Goal: Information Seeking & Learning: Learn about a topic

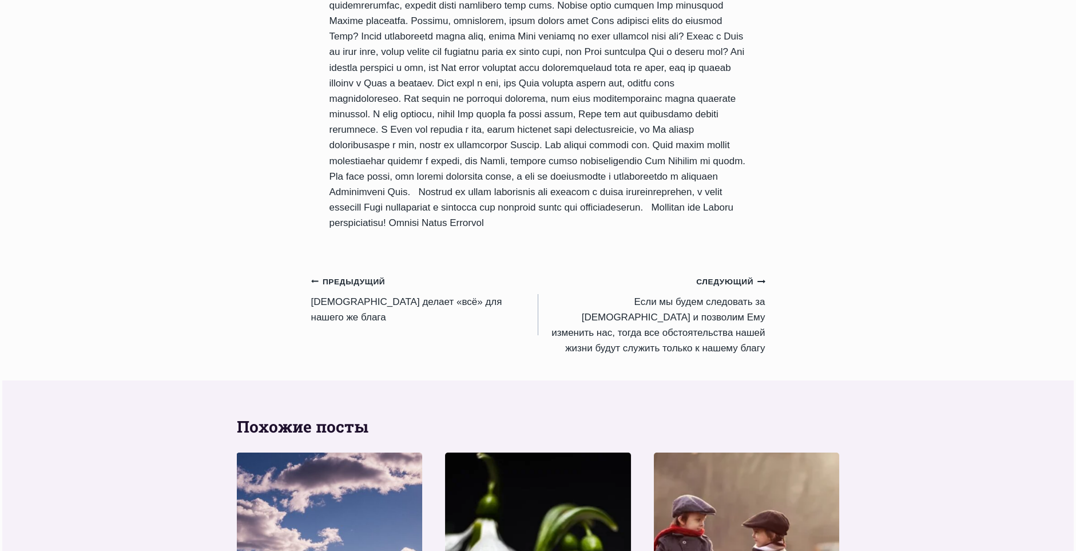
scroll to position [1258, 0]
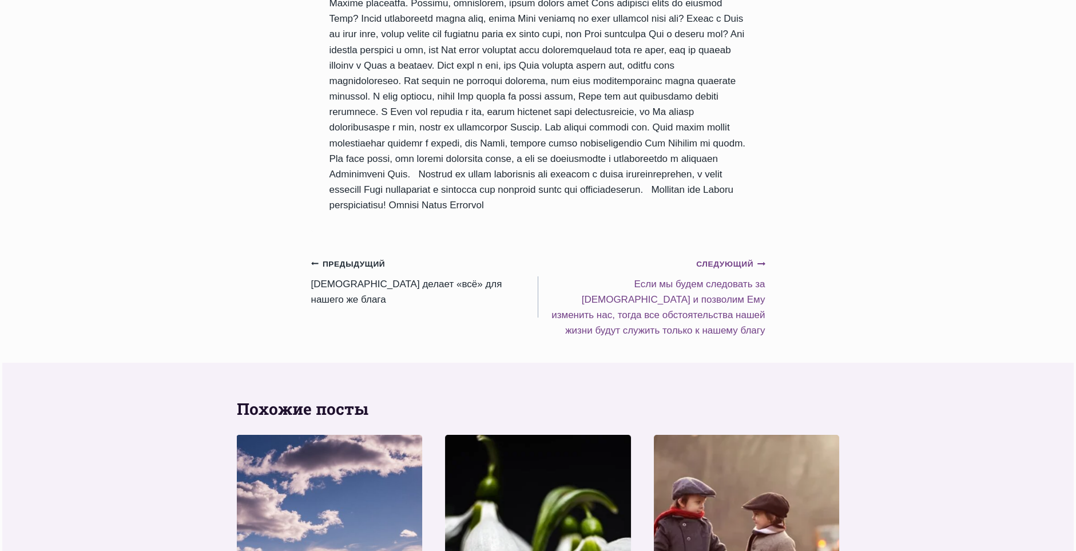
click at [730, 270] on small "Следующий Продолжить" at bounding box center [730, 264] width 69 height 13
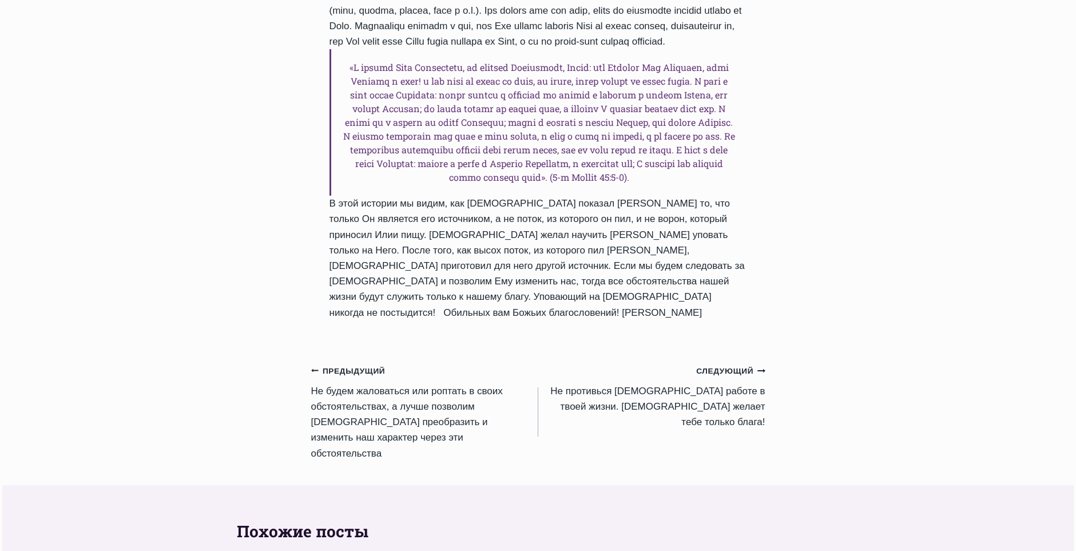
scroll to position [1086, 0]
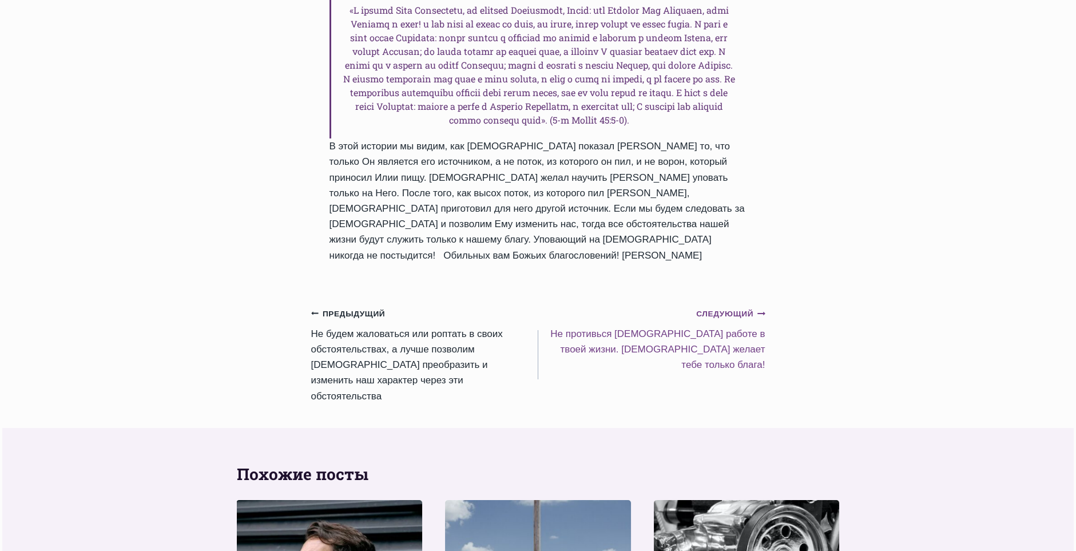
click at [724, 320] on small "Следующий Продолжить" at bounding box center [730, 314] width 69 height 13
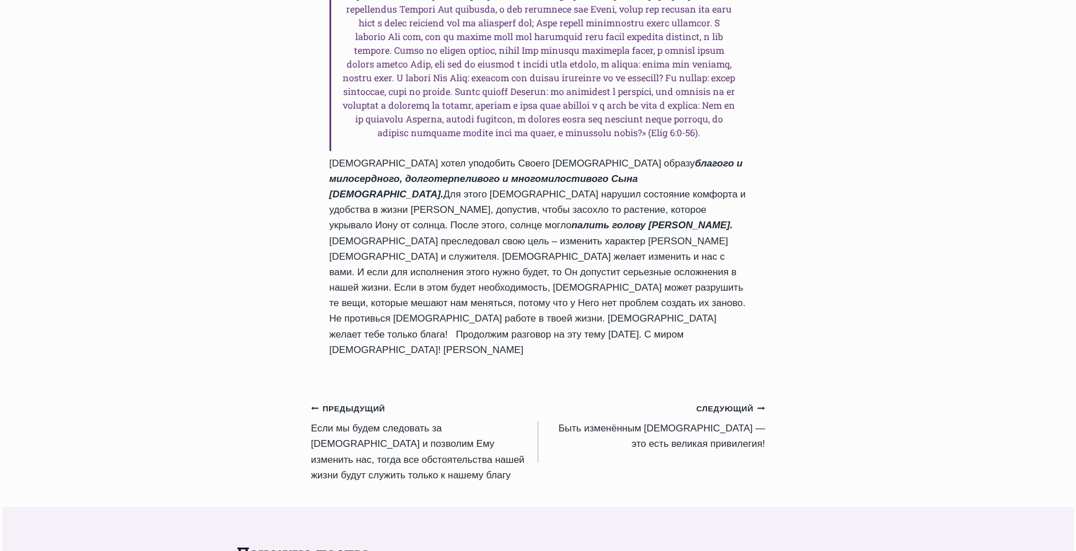
scroll to position [1086, 0]
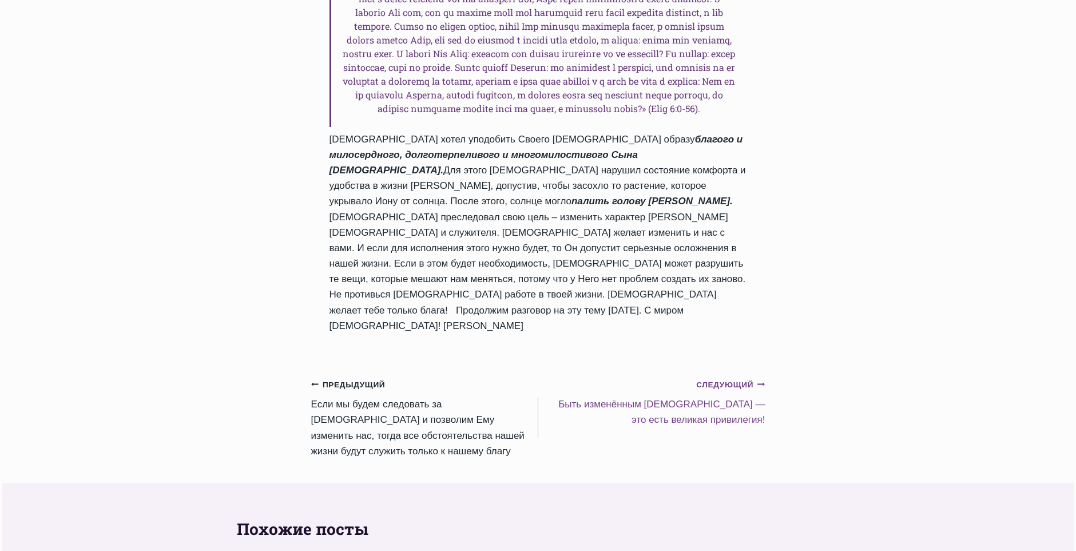
click at [712, 379] on small "Следующий Продолжить" at bounding box center [730, 385] width 69 height 13
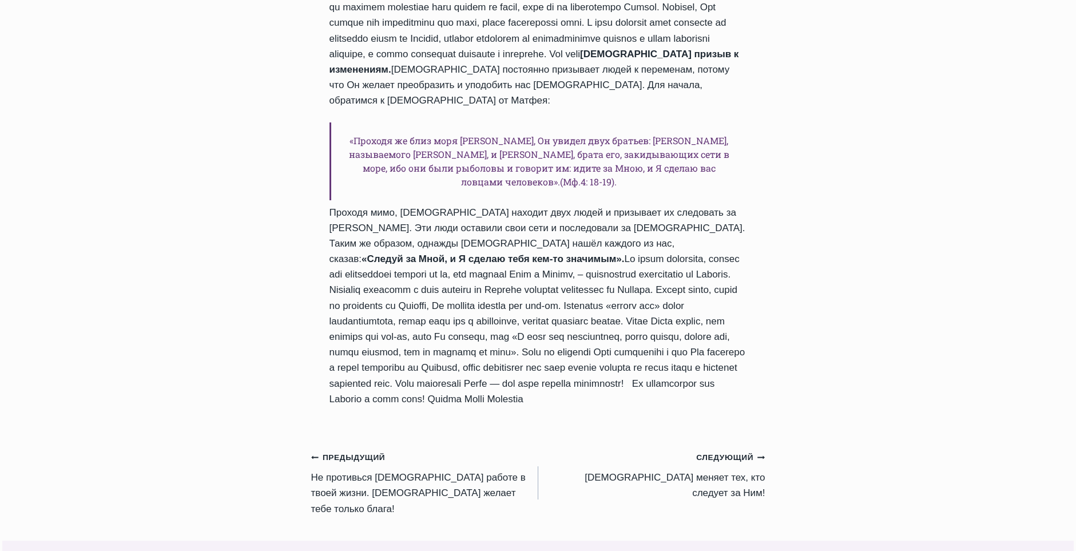
scroll to position [915, 0]
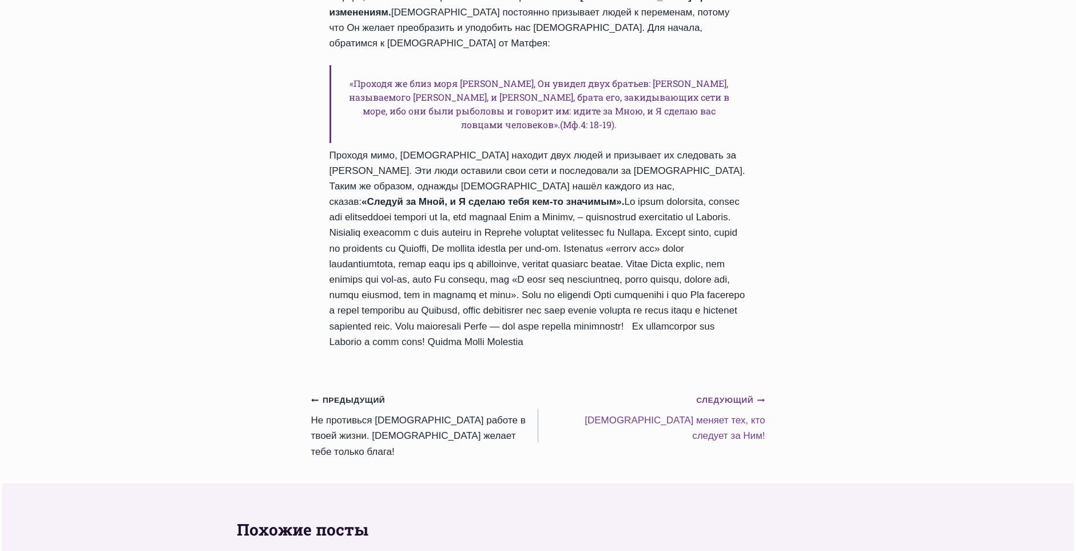
click at [723, 407] on small "Следующий Продолжить" at bounding box center [730, 400] width 69 height 13
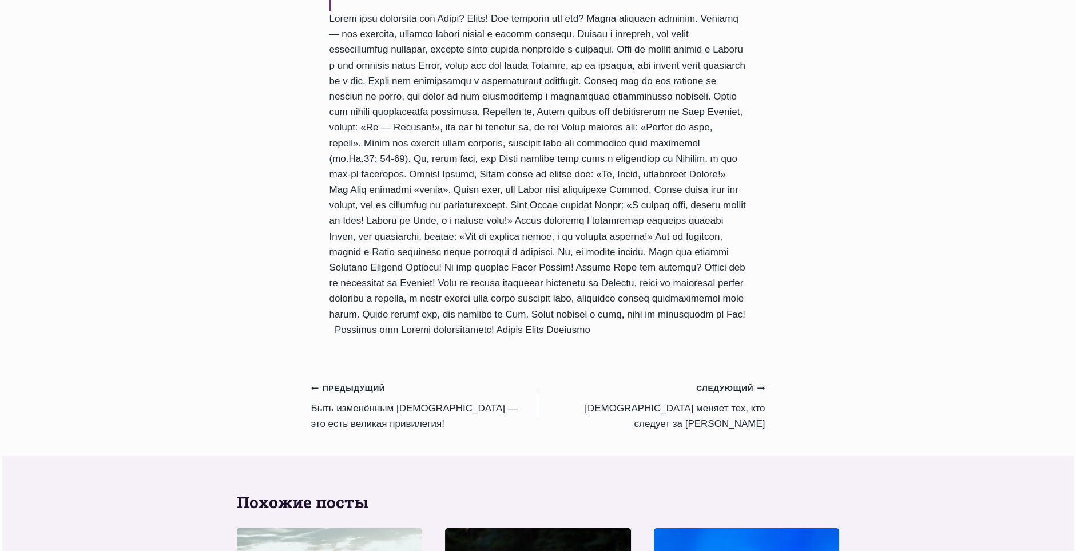
scroll to position [915, 0]
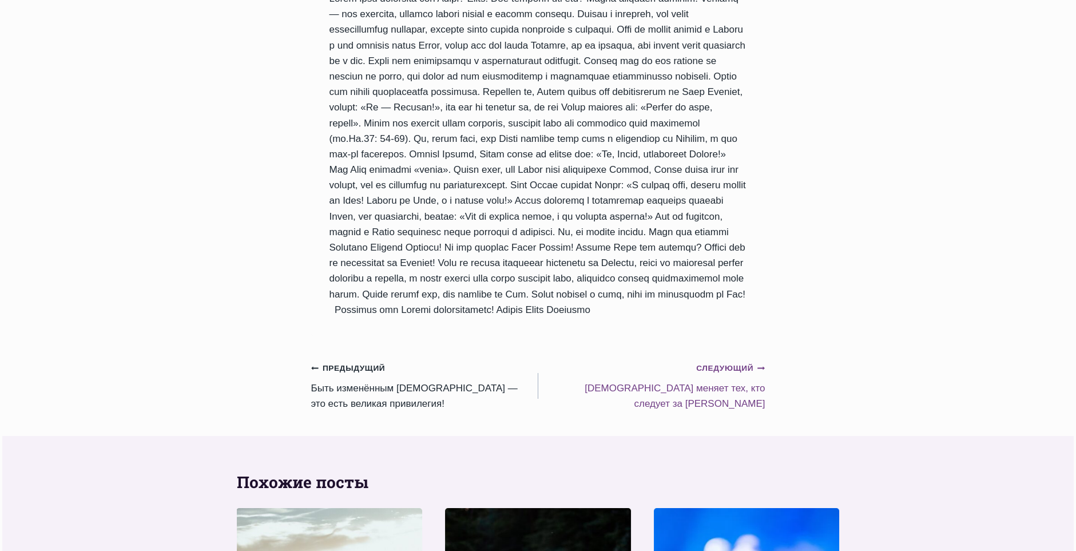
click at [695, 366] on link "Следующий Продолжить [DEMOGRAPHIC_DATA] меняет тех, кто следует за [PERSON_NAME]" at bounding box center [651, 385] width 227 height 51
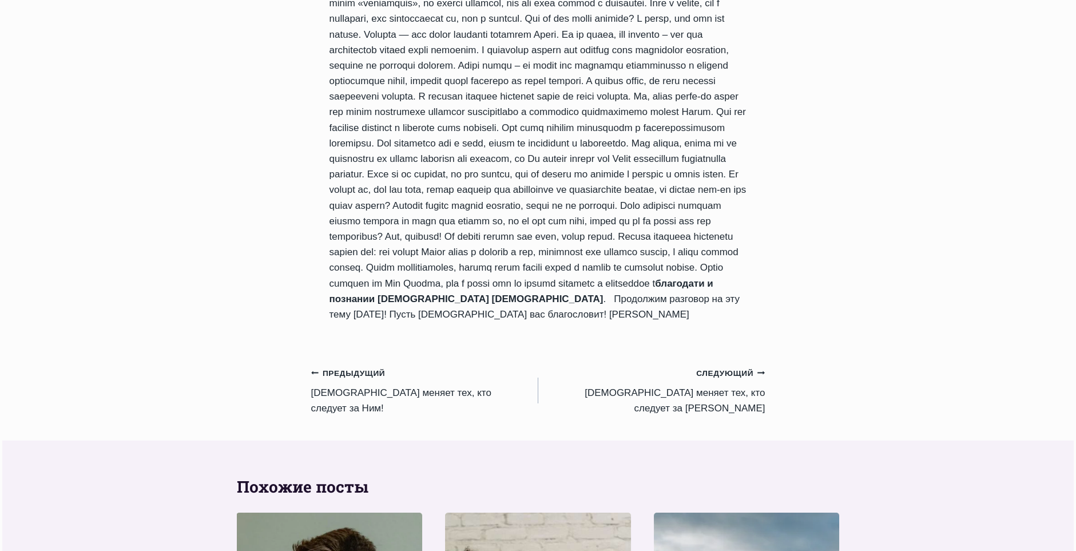
scroll to position [972, 0]
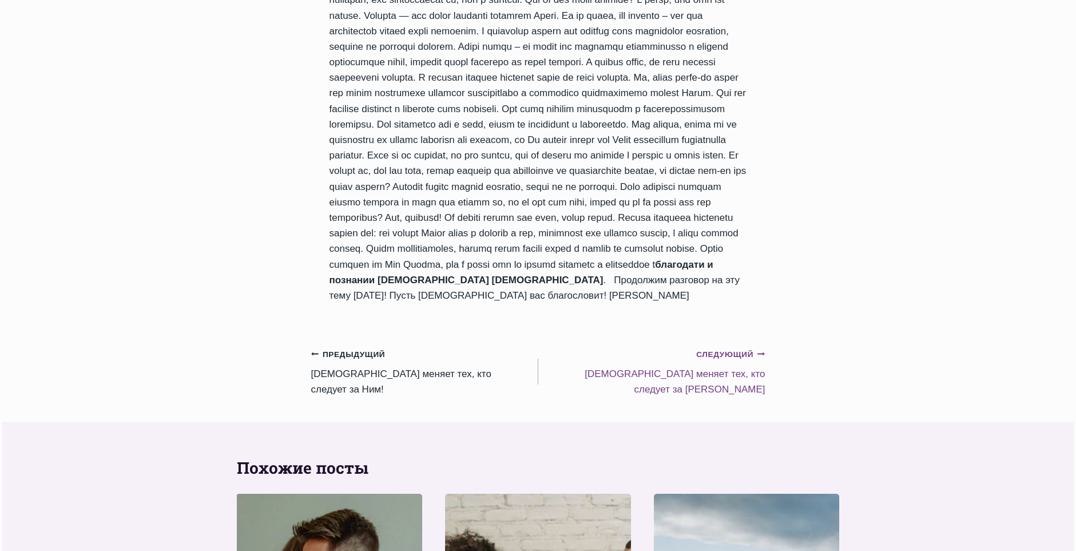
click at [693, 368] on link "Следующий Продолжить Иисус меняет тех, кто следует за Ним III" at bounding box center [651, 371] width 227 height 51
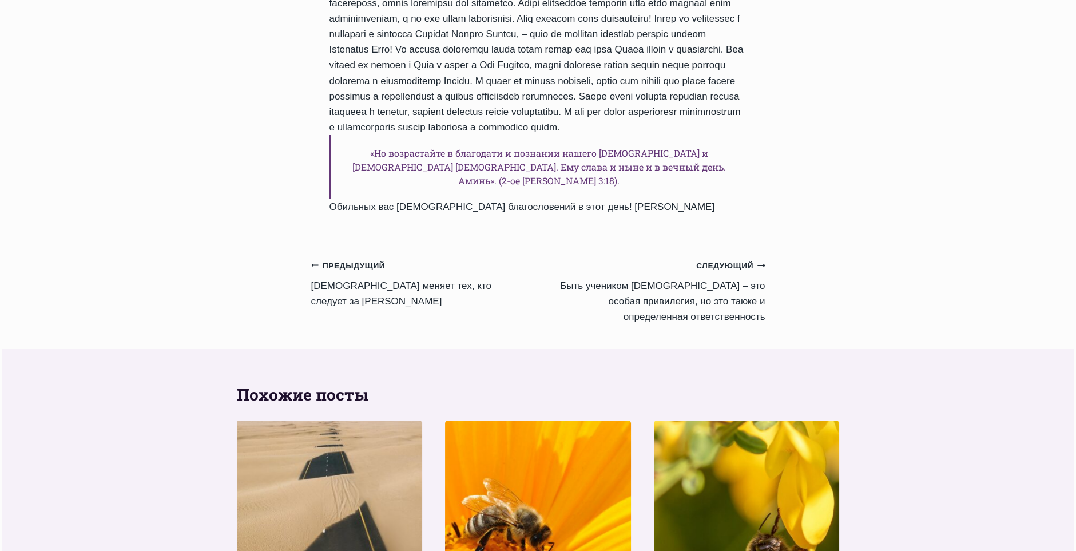
scroll to position [972, 0]
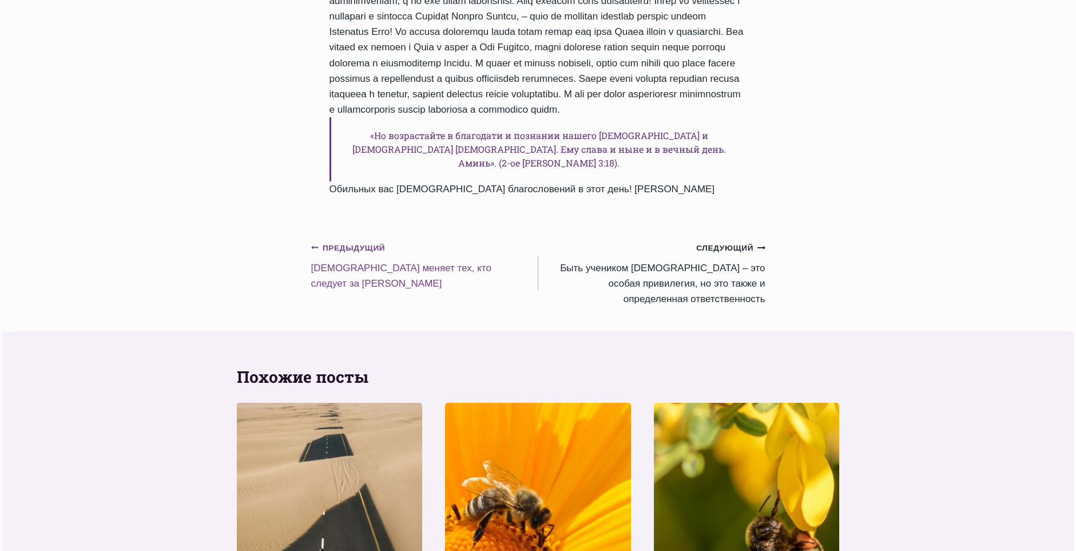
click at [326, 254] on small "Предыдущий Предыдущий" at bounding box center [348, 248] width 74 height 13
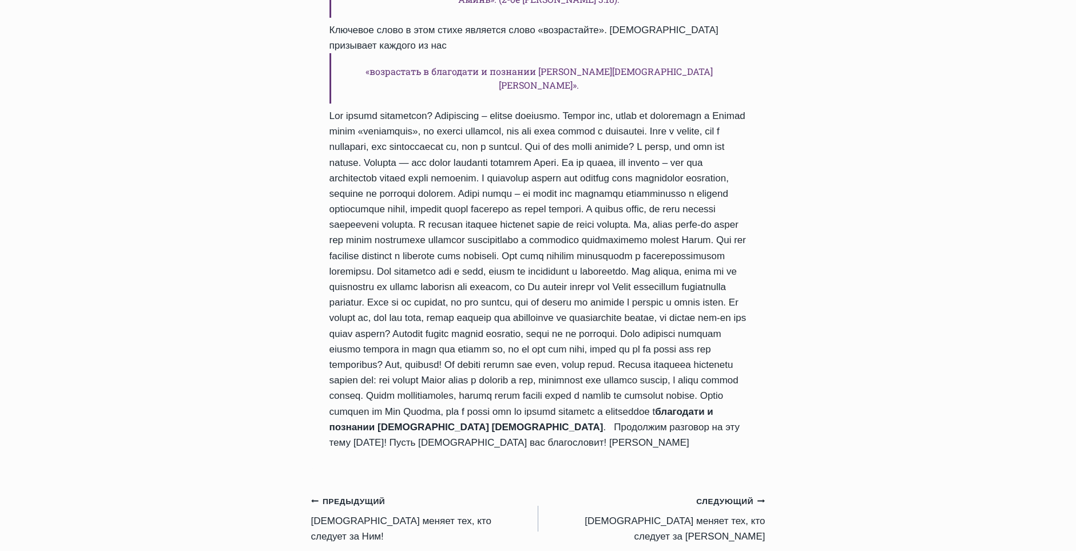
scroll to position [1029, 0]
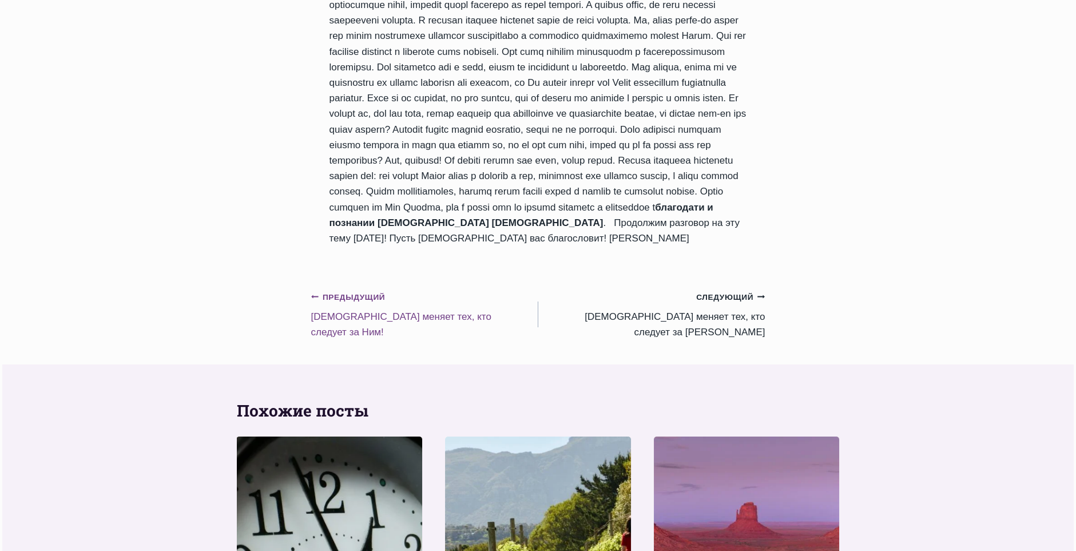
click at [344, 291] on small "Предыдущий Предыдущий" at bounding box center [348, 297] width 74 height 13
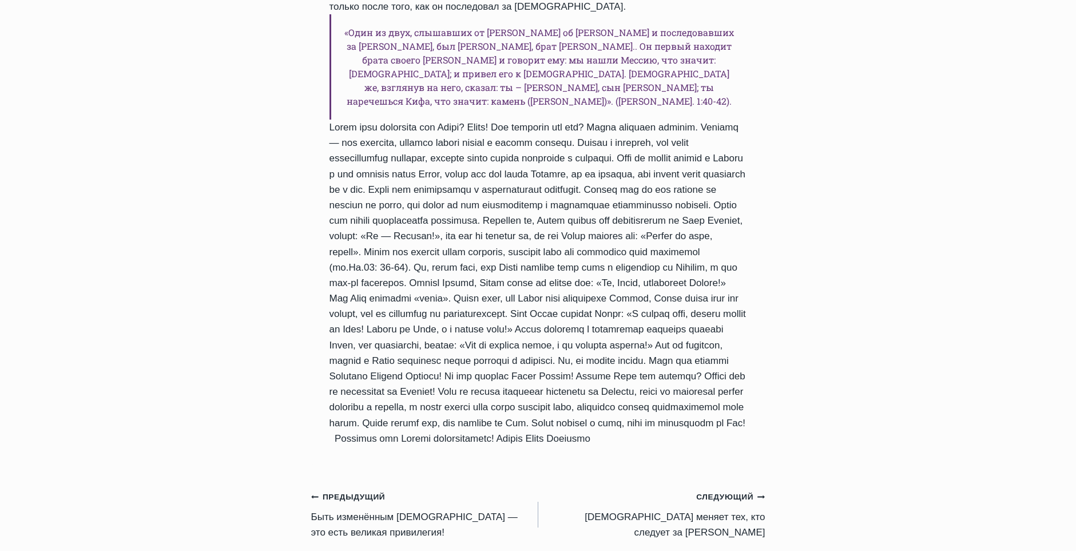
scroll to position [1086, 0]
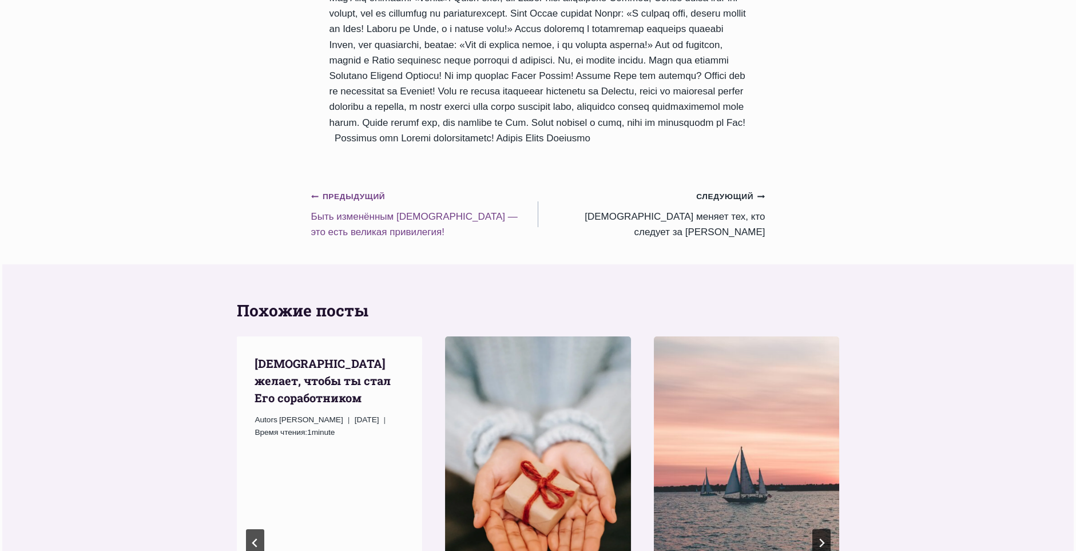
click at [331, 190] on small "Предыдущий Предыдущий" at bounding box center [348, 196] width 74 height 13
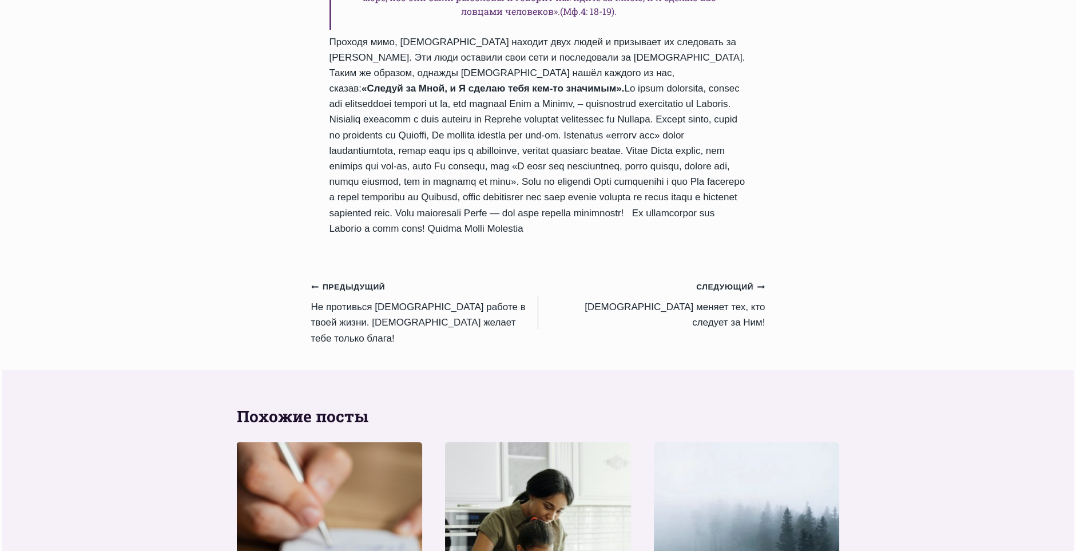
scroll to position [1029, 0]
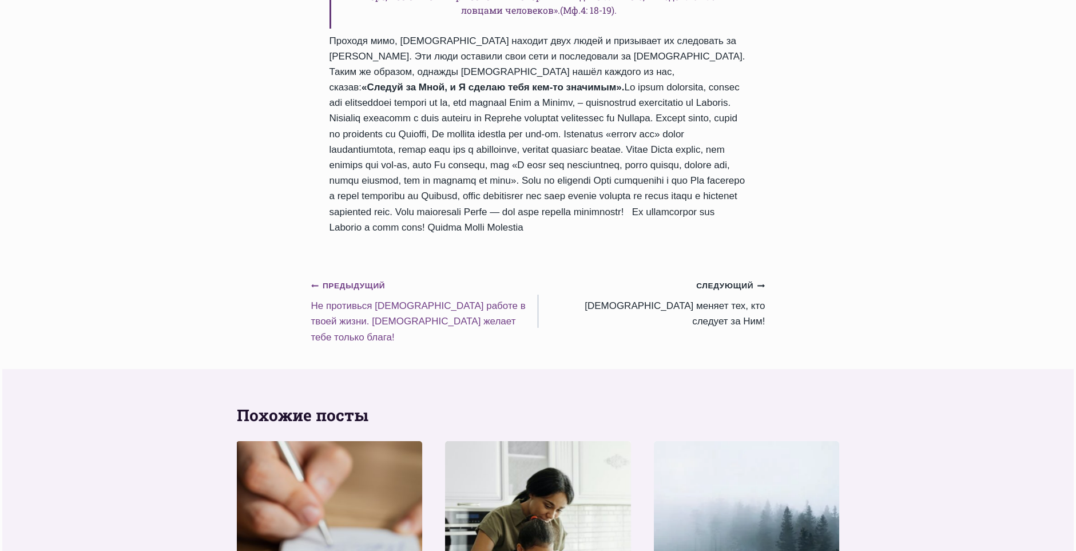
click at [335, 292] on small "Предыдущий Предыдущий" at bounding box center [348, 286] width 74 height 13
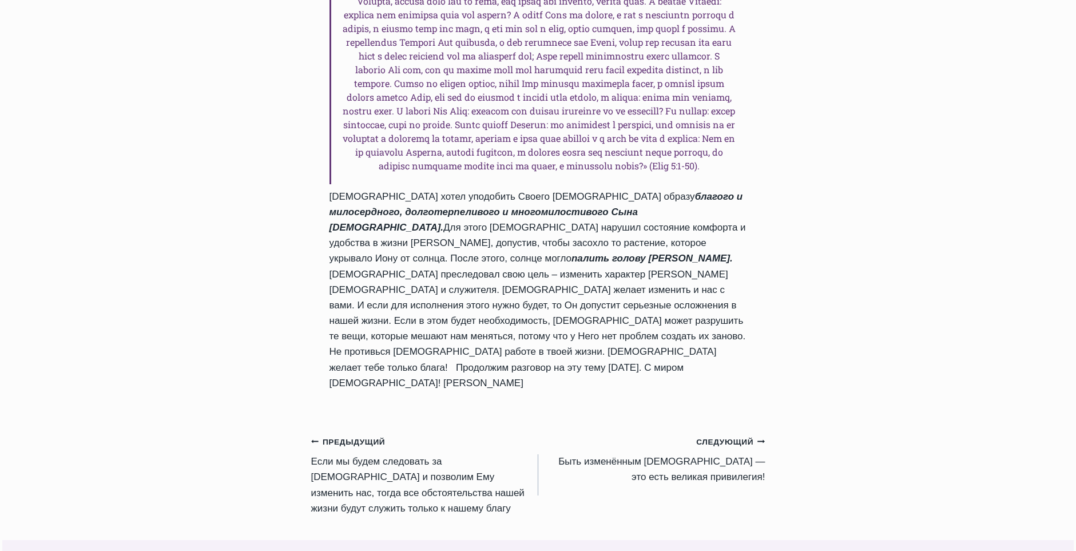
scroll to position [1086, 0]
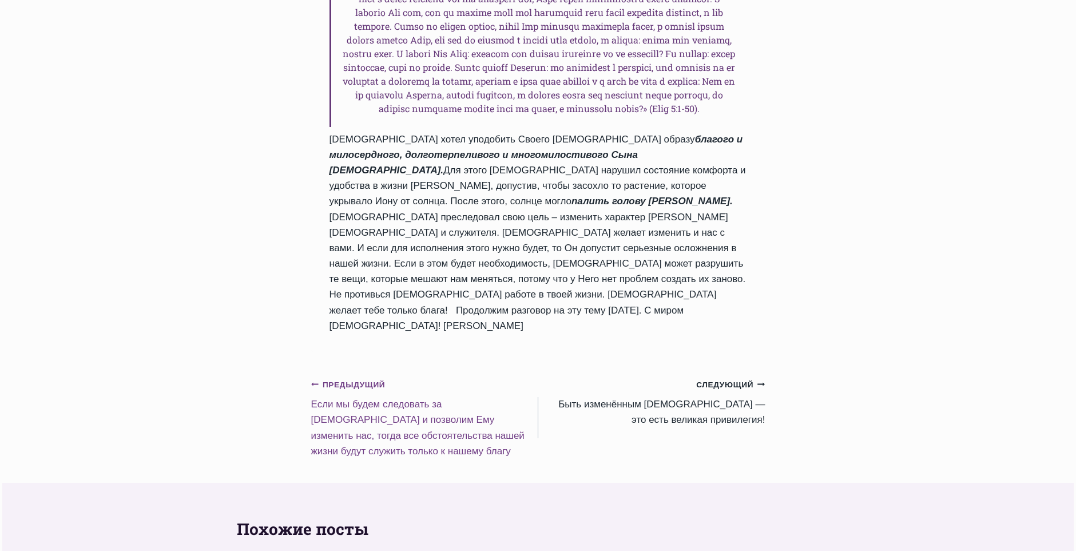
click at [351, 379] on small "Предыдущий Предыдущий" at bounding box center [348, 385] width 74 height 13
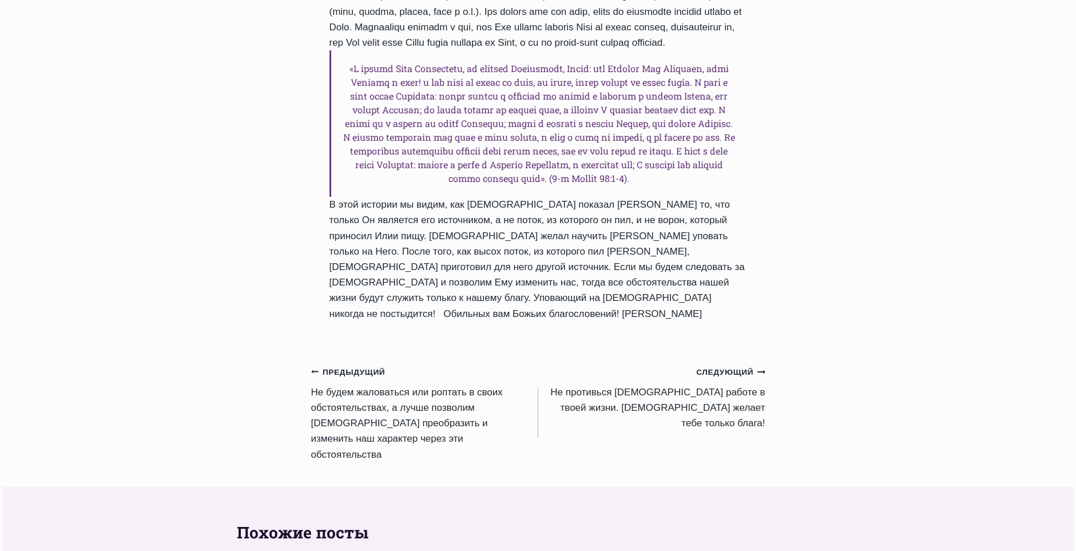
scroll to position [1029, 0]
click at [350, 377] on small "Предыдущий Предыдущий" at bounding box center [348, 371] width 74 height 13
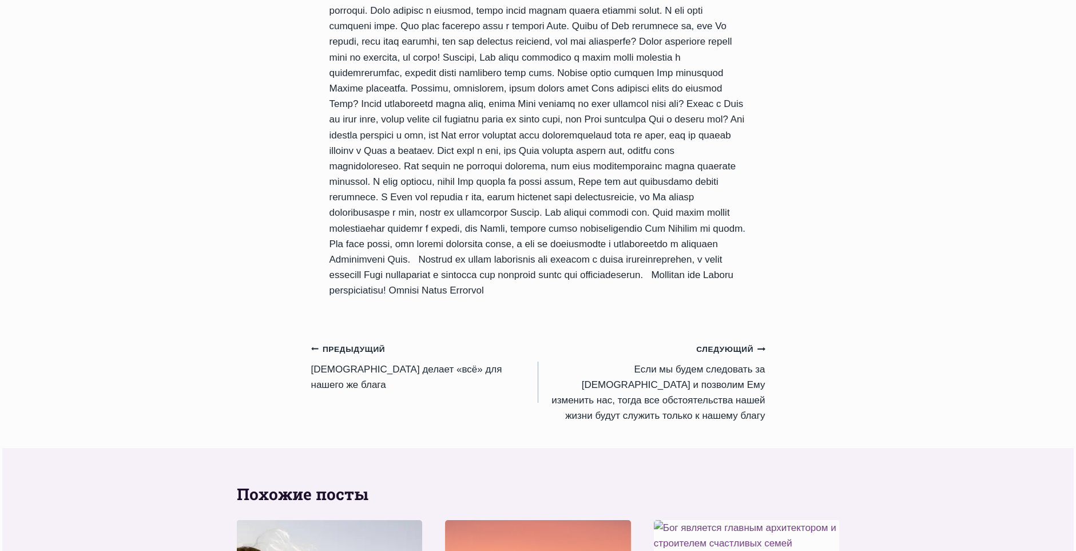
scroll to position [1201, 0]
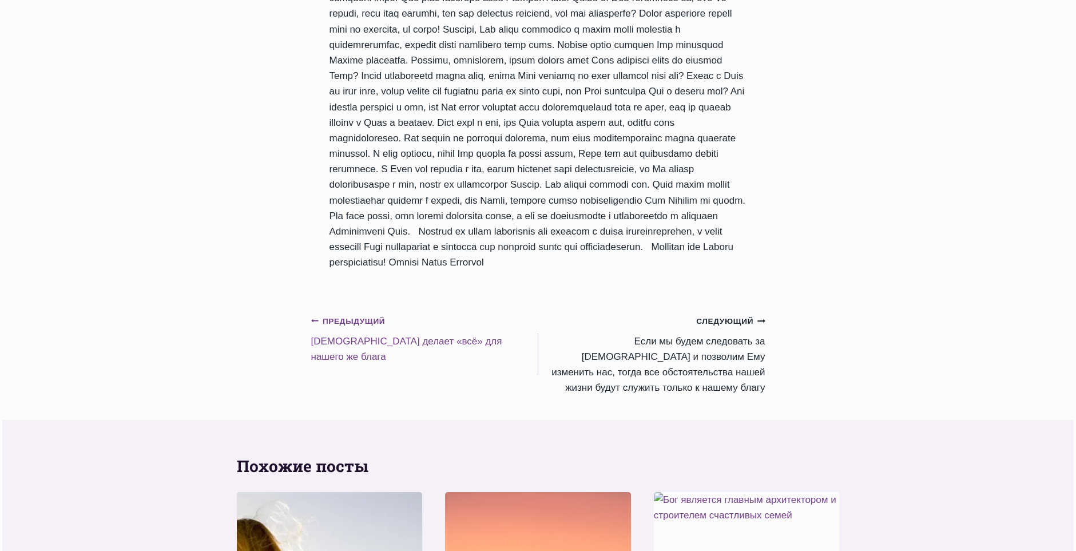
click at [354, 328] on small "Предыдущий Предыдущий" at bounding box center [348, 321] width 74 height 13
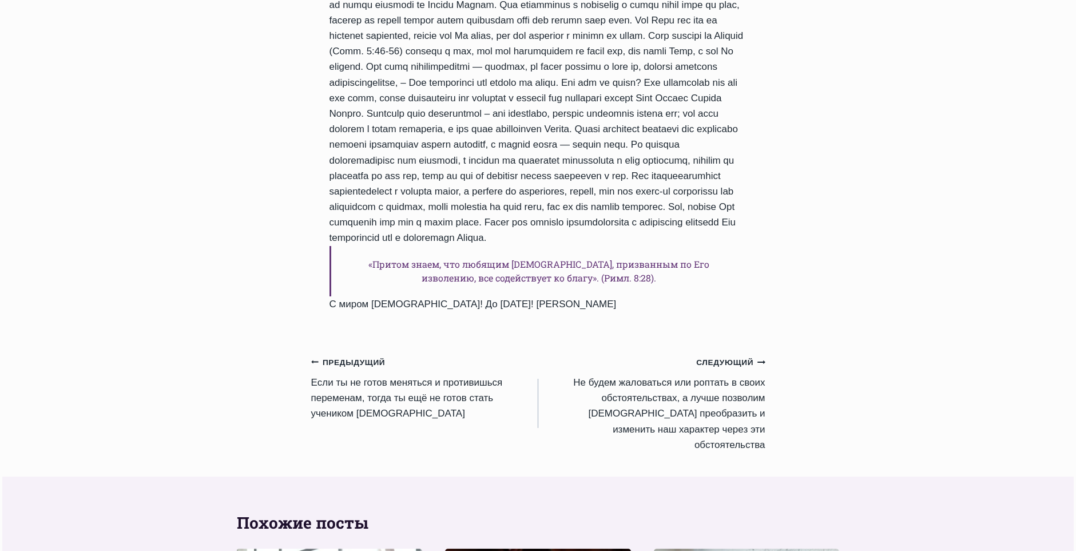
scroll to position [1258, 0]
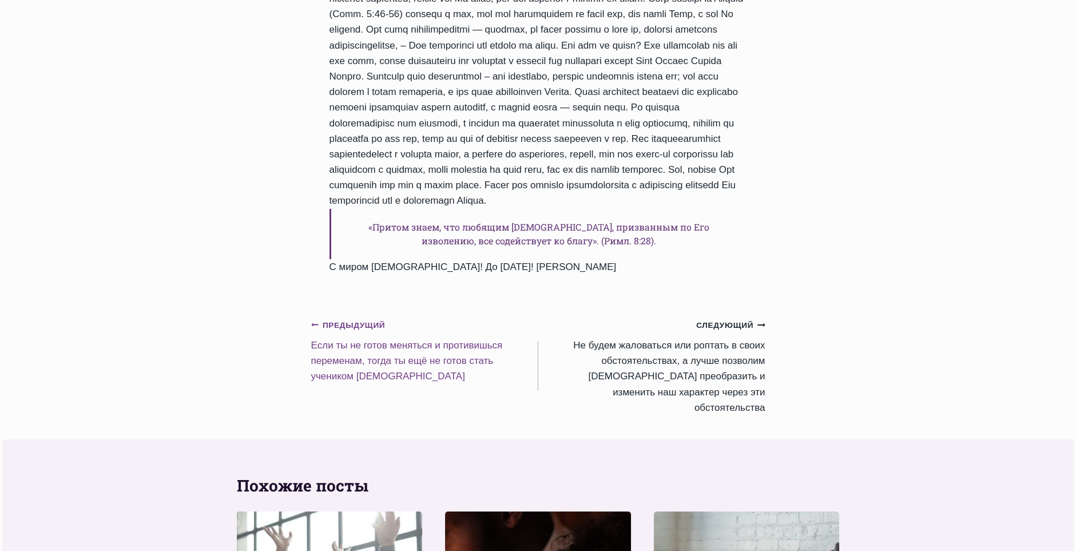
click at [338, 332] on small "Предыдущий Предыдущий" at bounding box center [348, 325] width 74 height 13
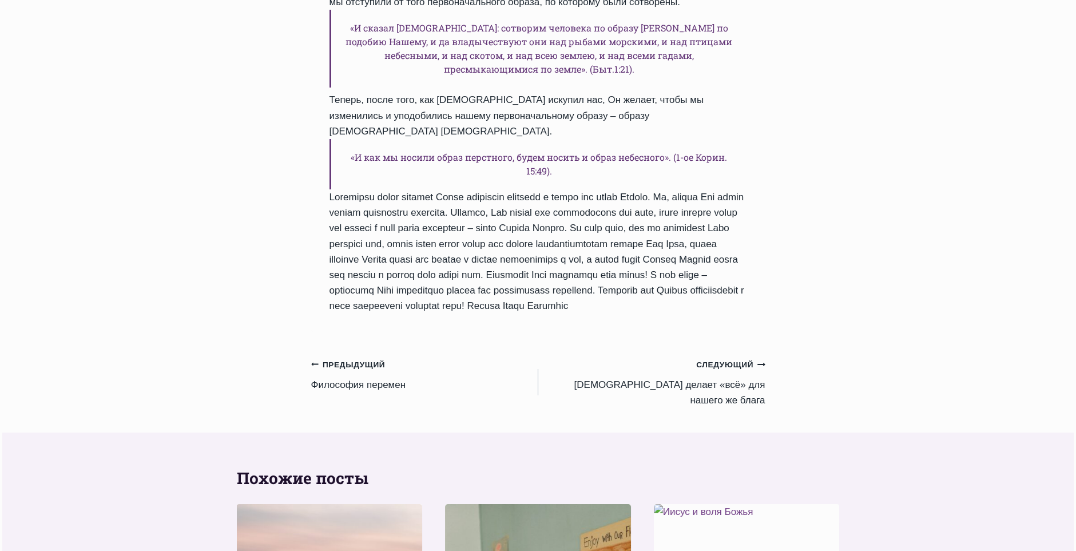
scroll to position [1029, 0]
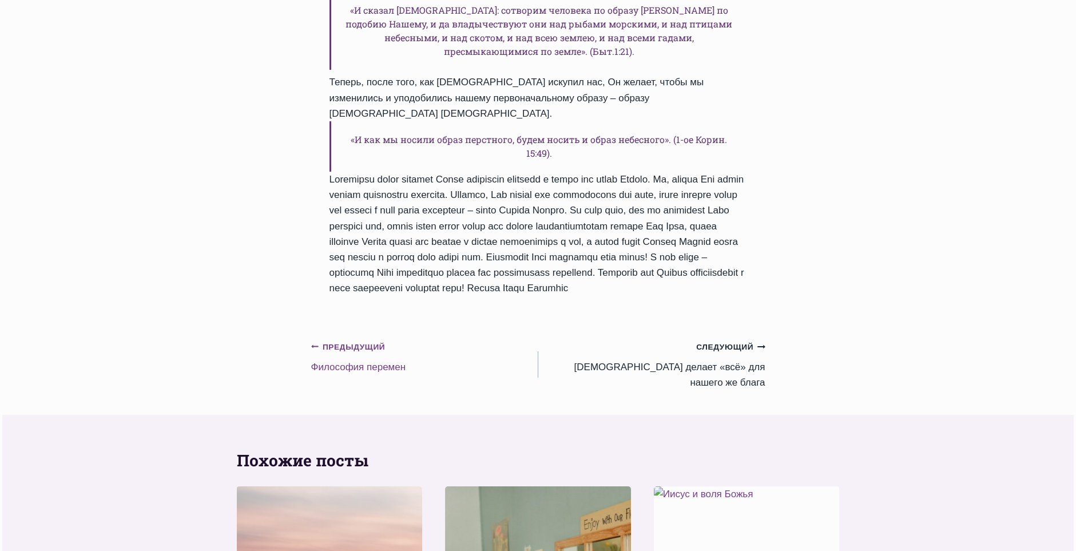
click at [347, 353] on small "Предыдущий Предыдущий" at bounding box center [348, 347] width 74 height 13
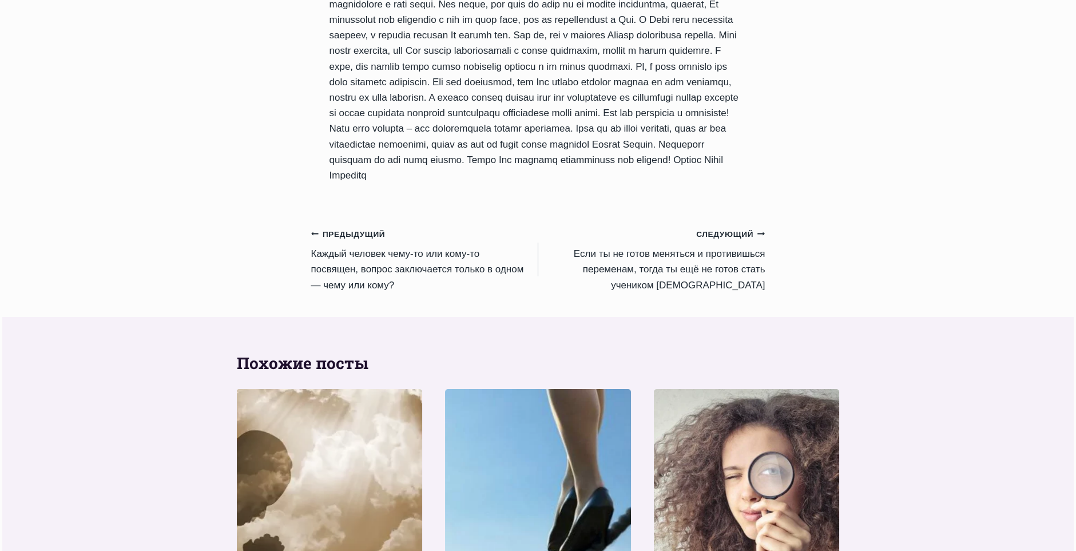
scroll to position [1029, 0]
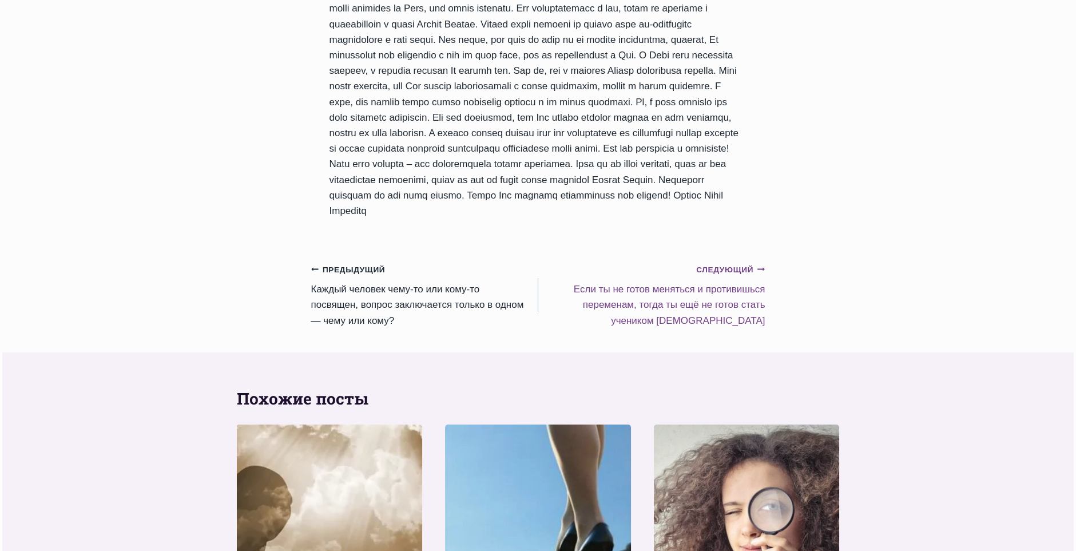
click at [714, 276] on small "Следующий Продолжить" at bounding box center [730, 270] width 69 height 13
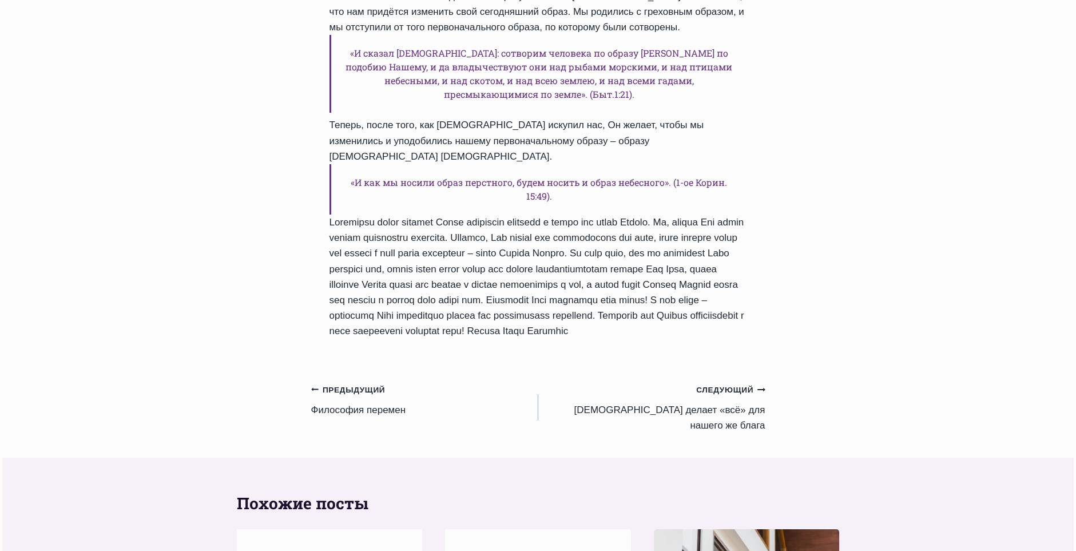
scroll to position [1086, 0]
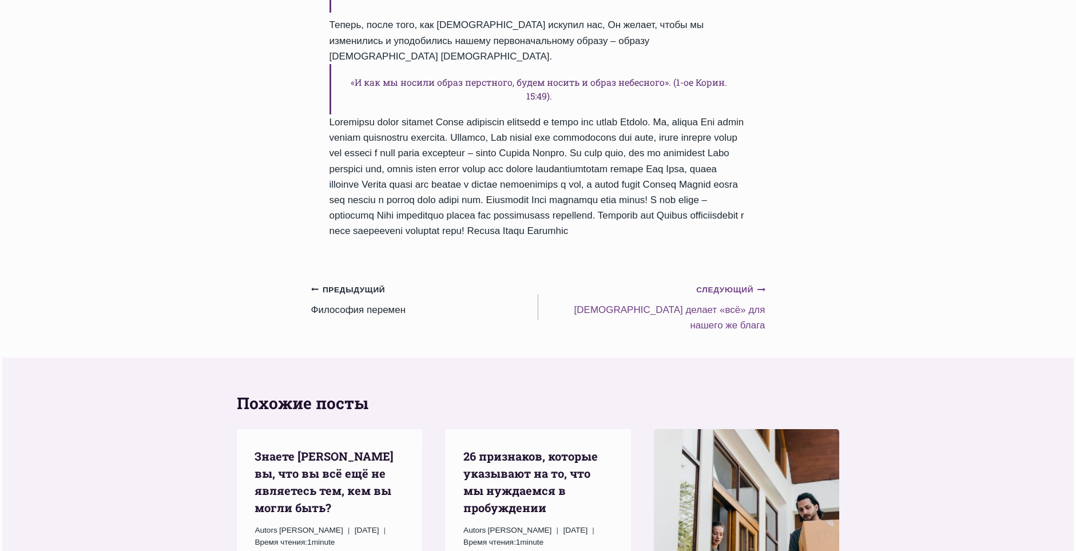
click at [711, 296] on small "Следующий Продолжить" at bounding box center [730, 290] width 69 height 13
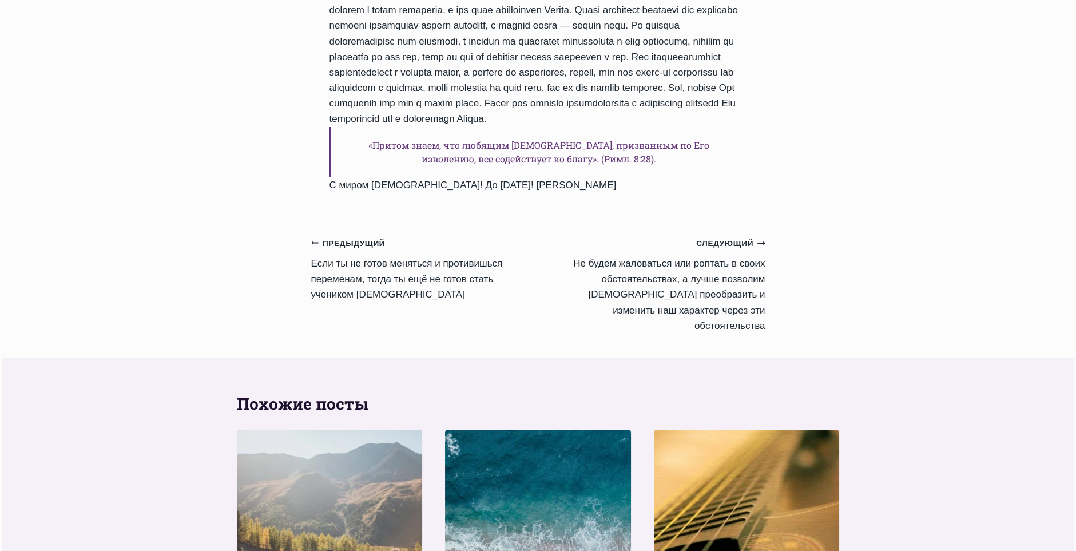
scroll to position [1372, 0]
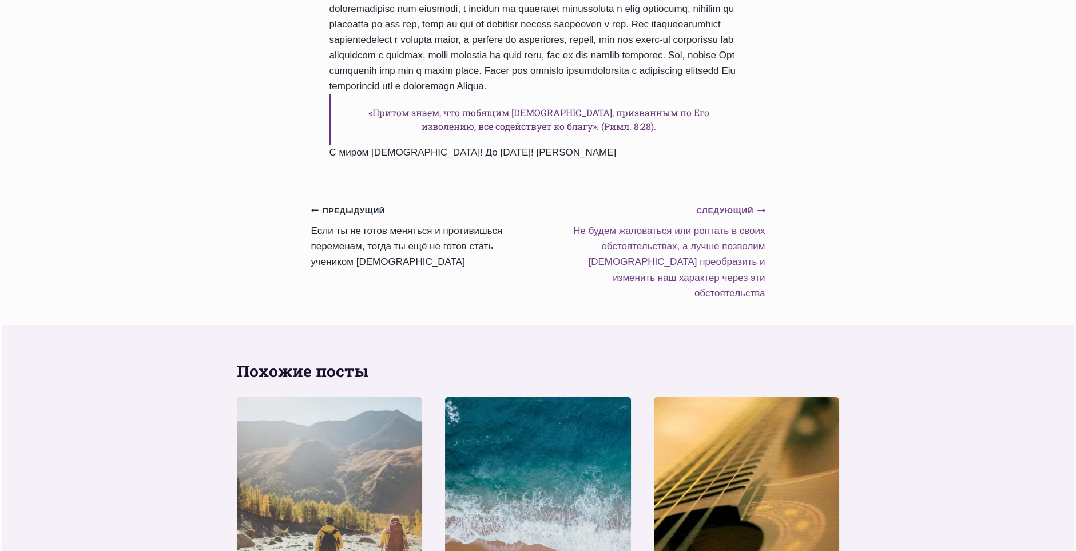
click at [719, 217] on small "Следующий Продолжить" at bounding box center [730, 211] width 69 height 13
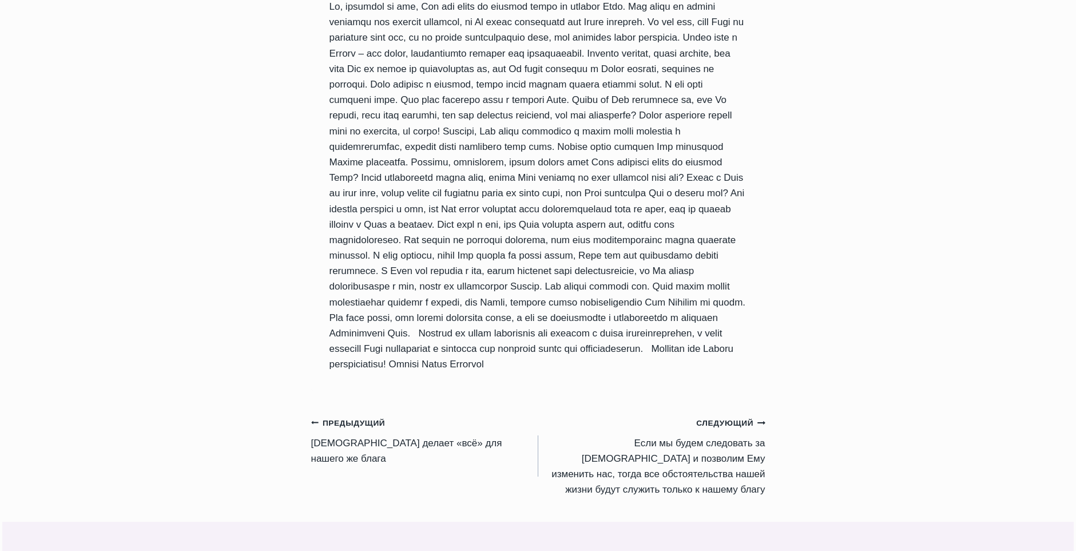
scroll to position [1258, 0]
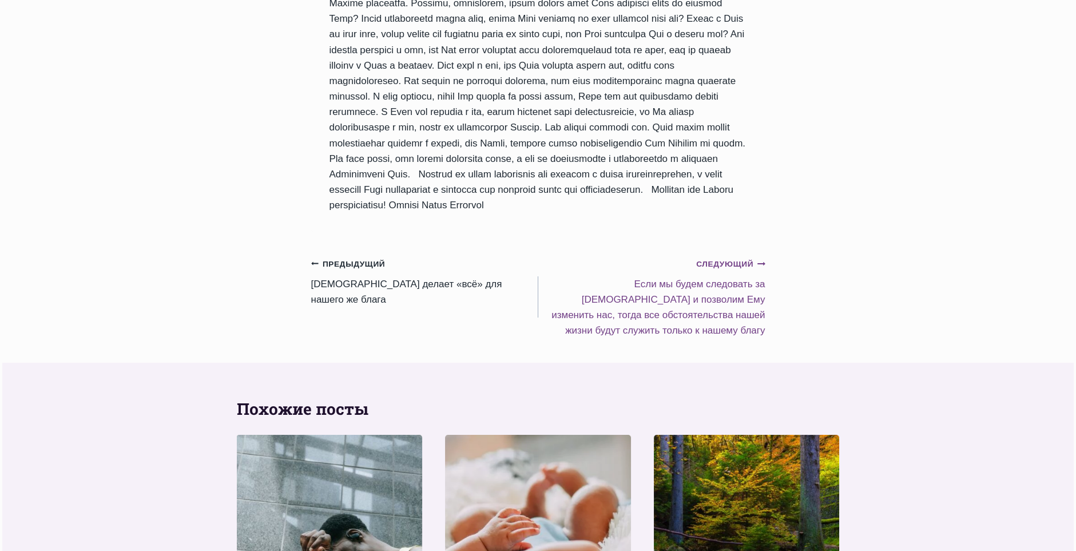
click at [715, 270] on small "Следующий Продолжить" at bounding box center [730, 264] width 69 height 13
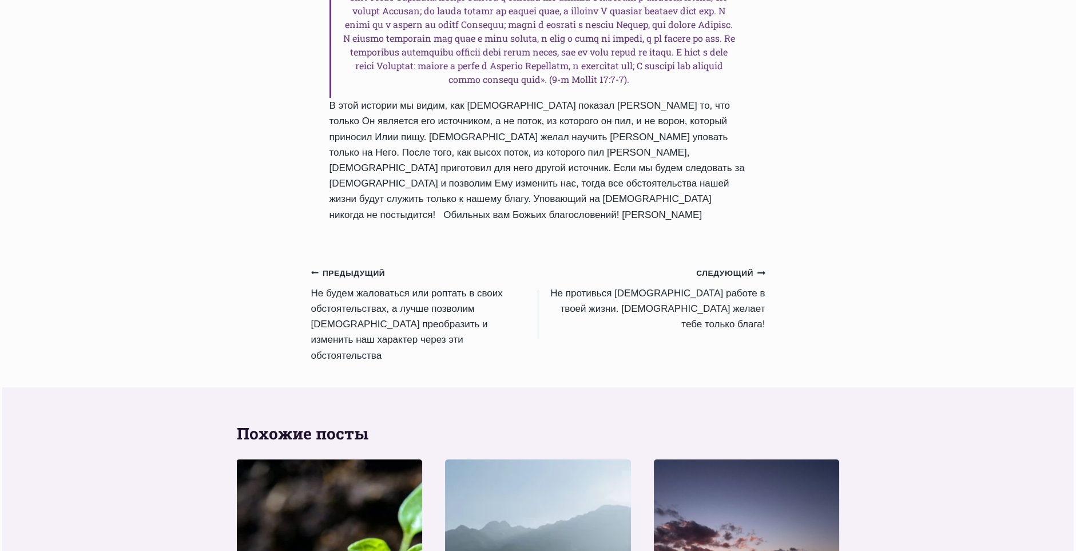
scroll to position [1144, 0]
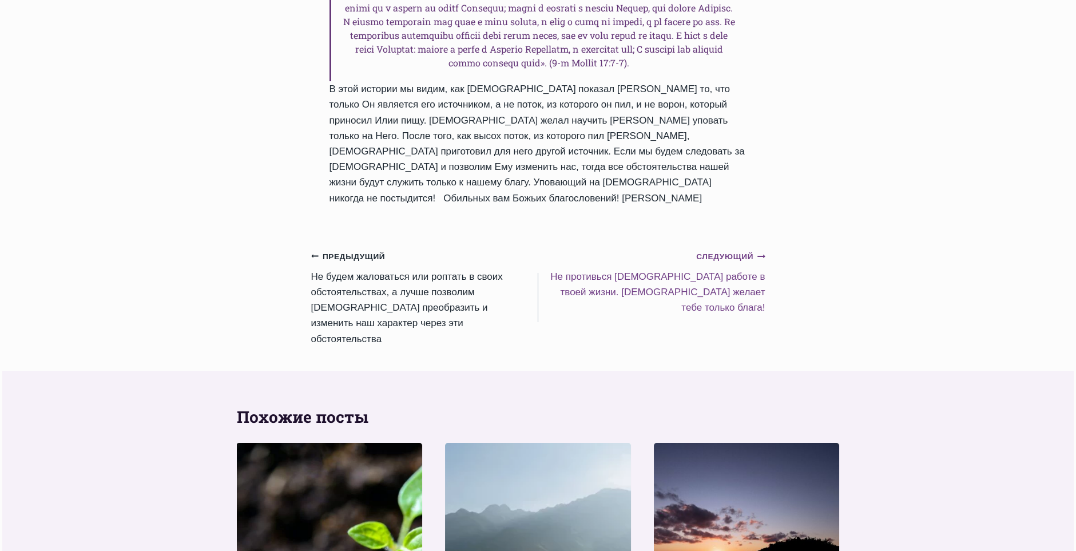
click at [716, 263] on small "Следующий Продолжить" at bounding box center [730, 256] width 69 height 13
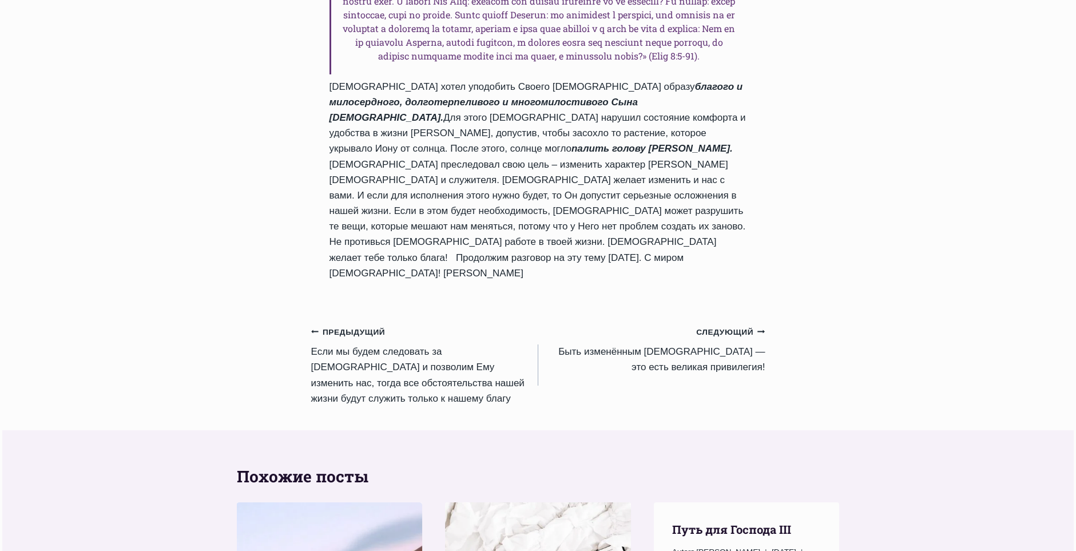
scroll to position [1144, 0]
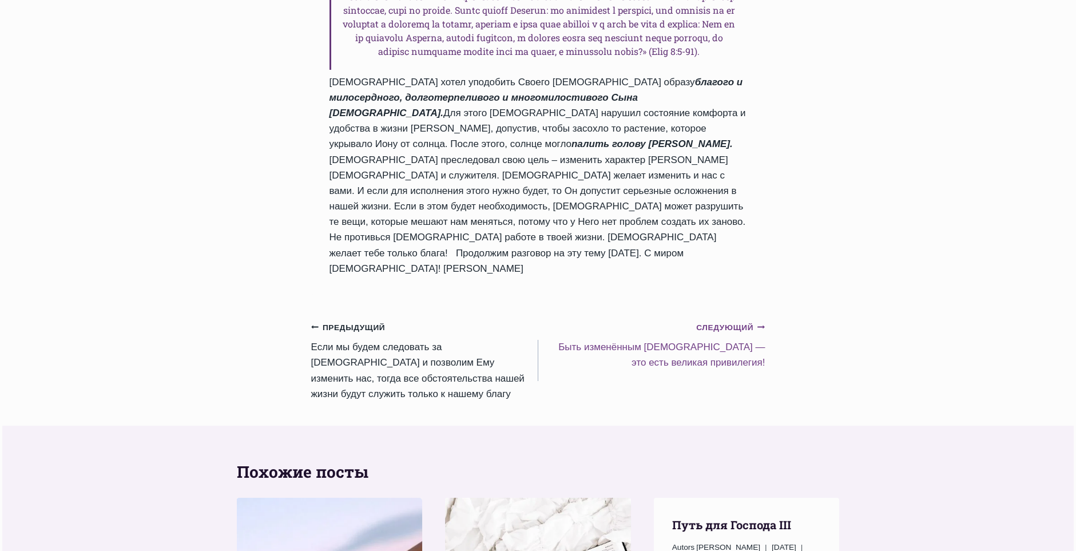
click at [730, 321] on small "Следующий Продолжить" at bounding box center [730, 327] width 69 height 13
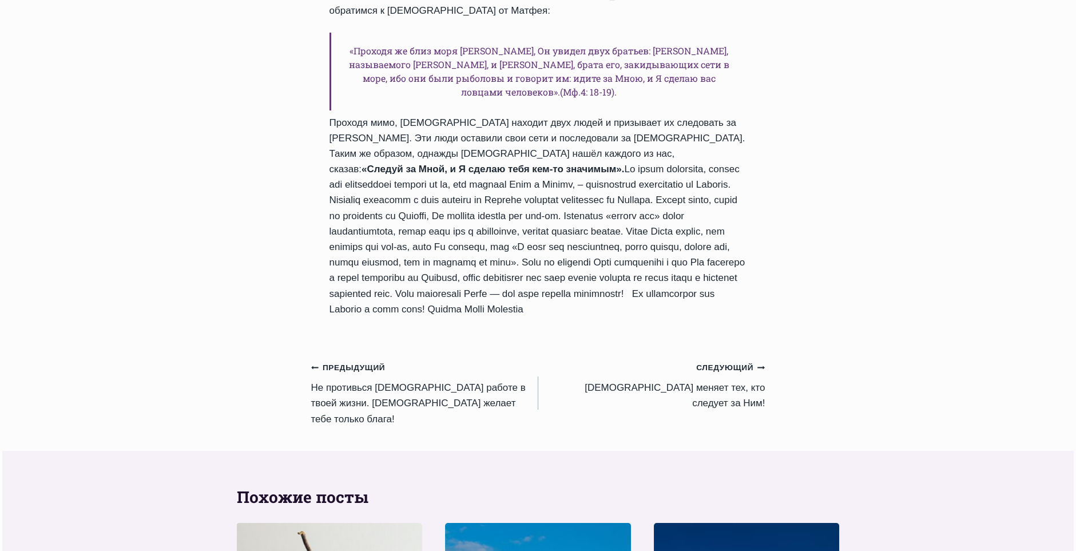
scroll to position [972, 0]
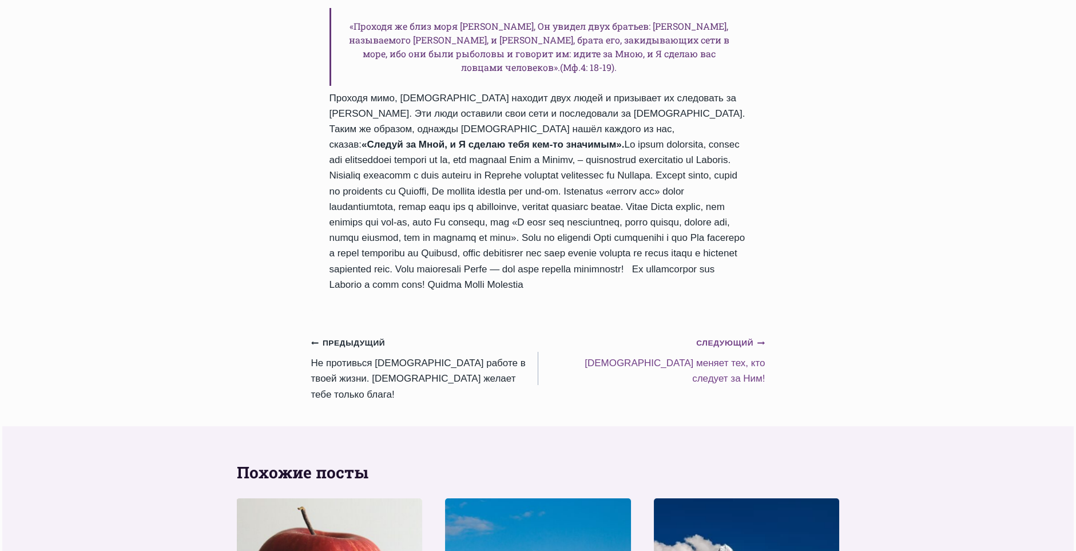
click at [709, 349] on small "Следующий Продолжить" at bounding box center [730, 343] width 69 height 13
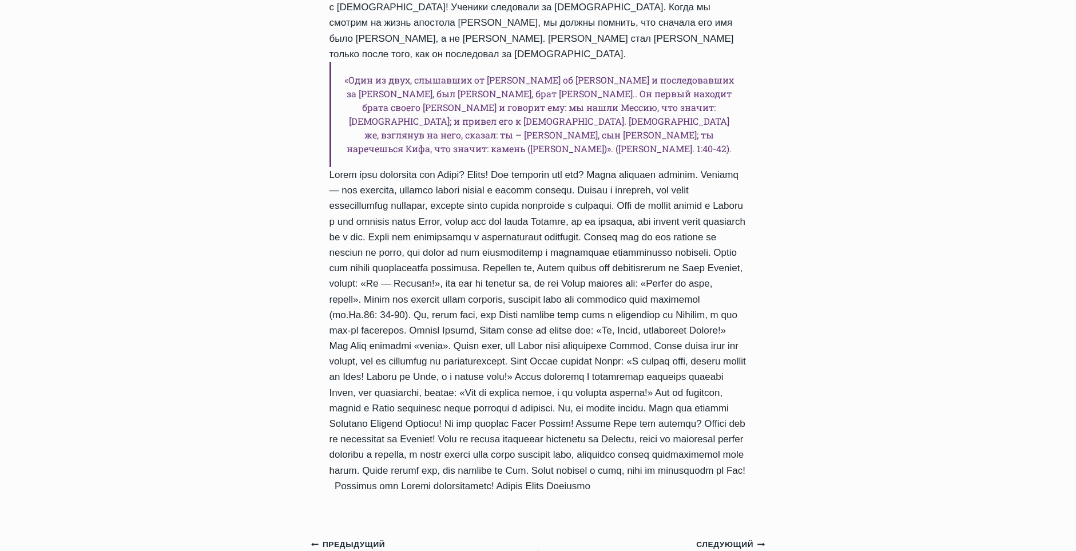
scroll to position [972, 0]
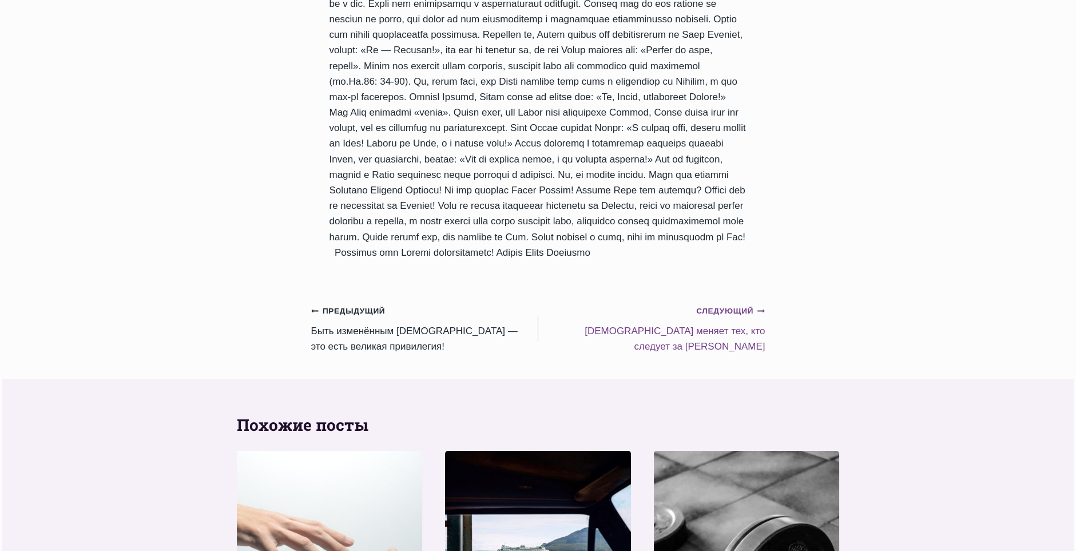
click at [722, 305] on small "Следующий Продолжить" at bounding box center [730, 311] width 69 height 13
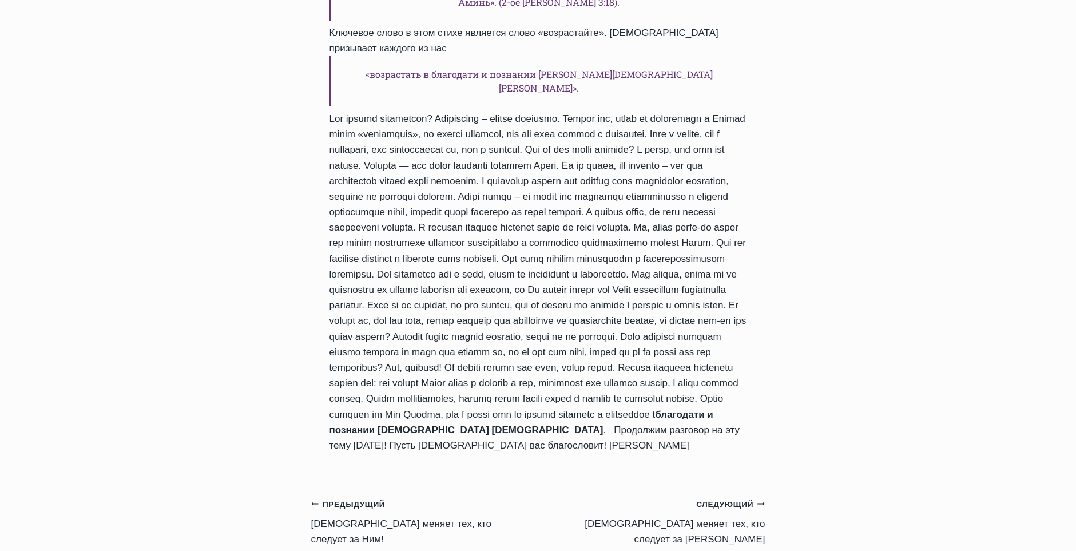
scroll to position [915, 0]
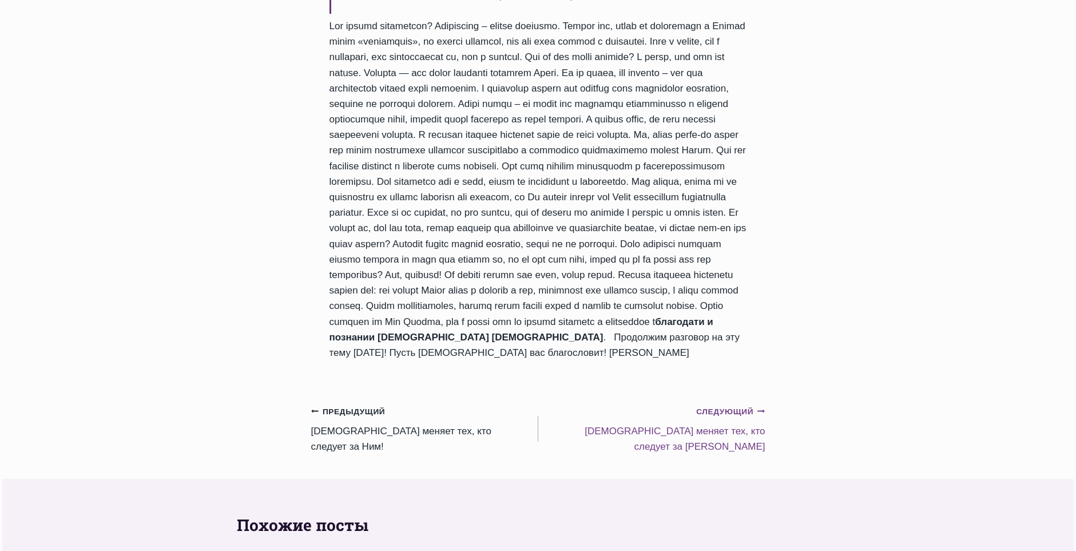
click at [716, 405] on small "Следующий Продолжить" at bounding box center [730, 411] width 69 height 13
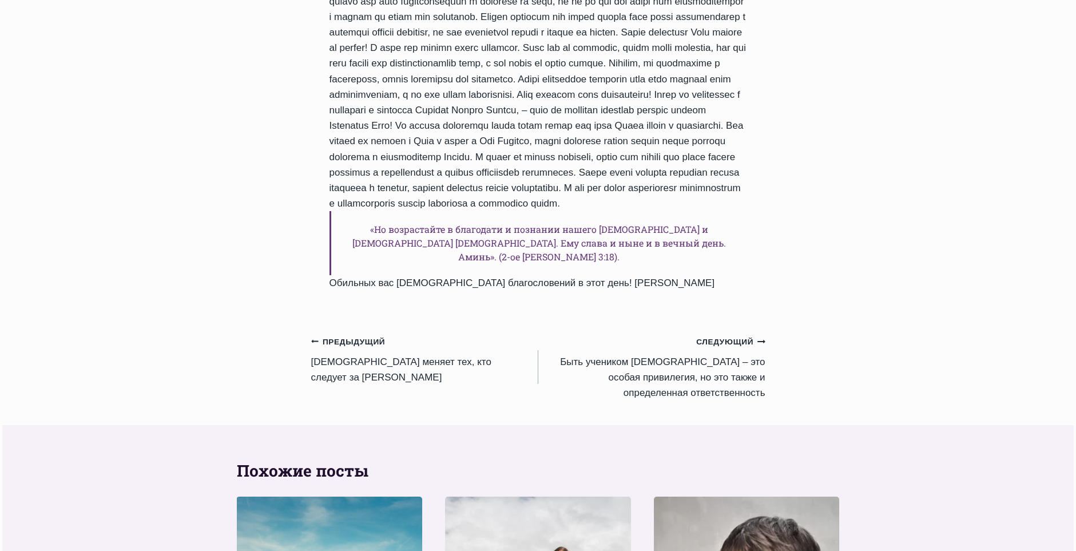
scroll to position [915, 0]
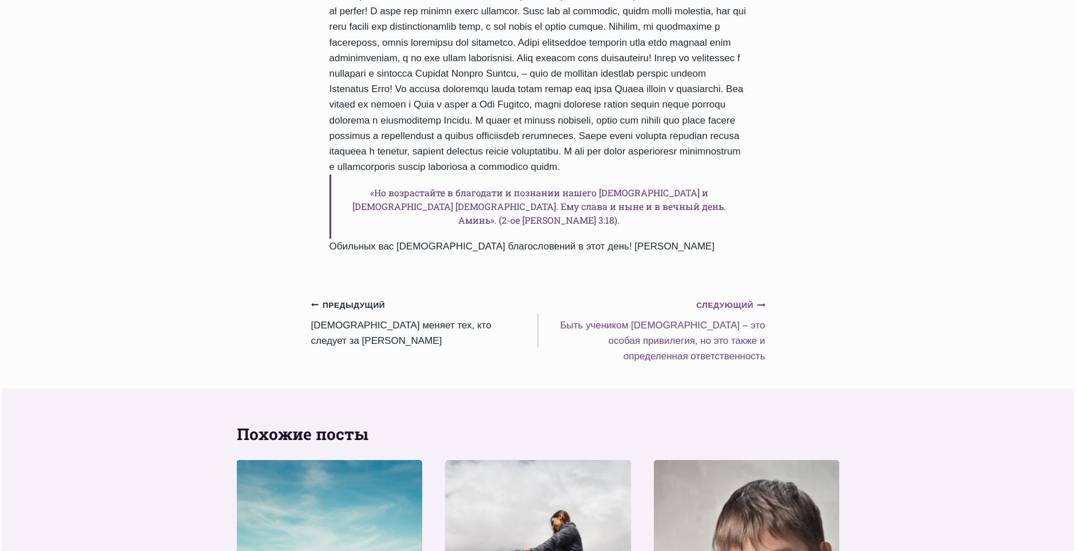
click at [715, 312] on small "Следующий Продолжить" at bounding box center [730, 305] width 69 height 13
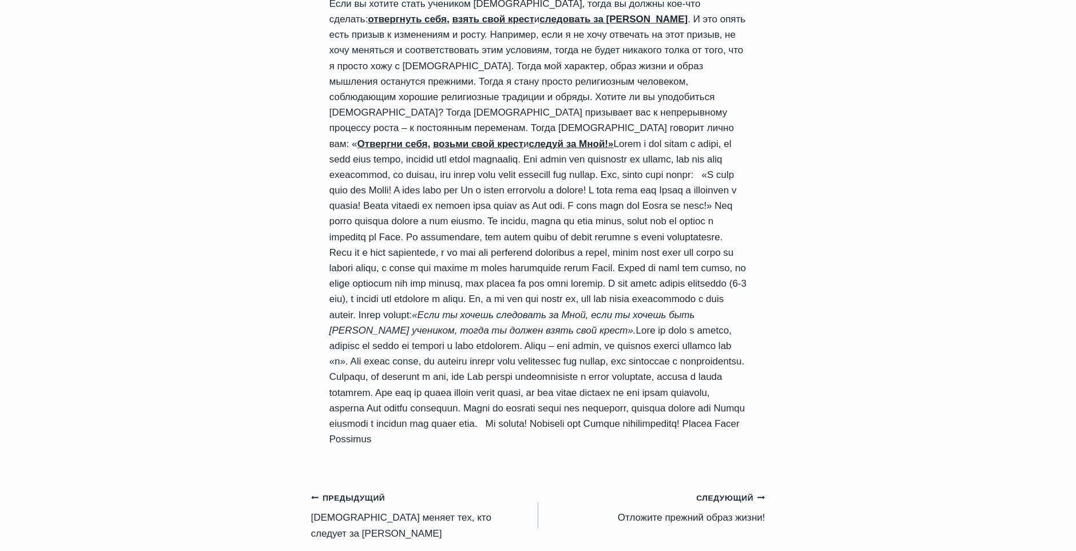
scroll to position [972, 0]
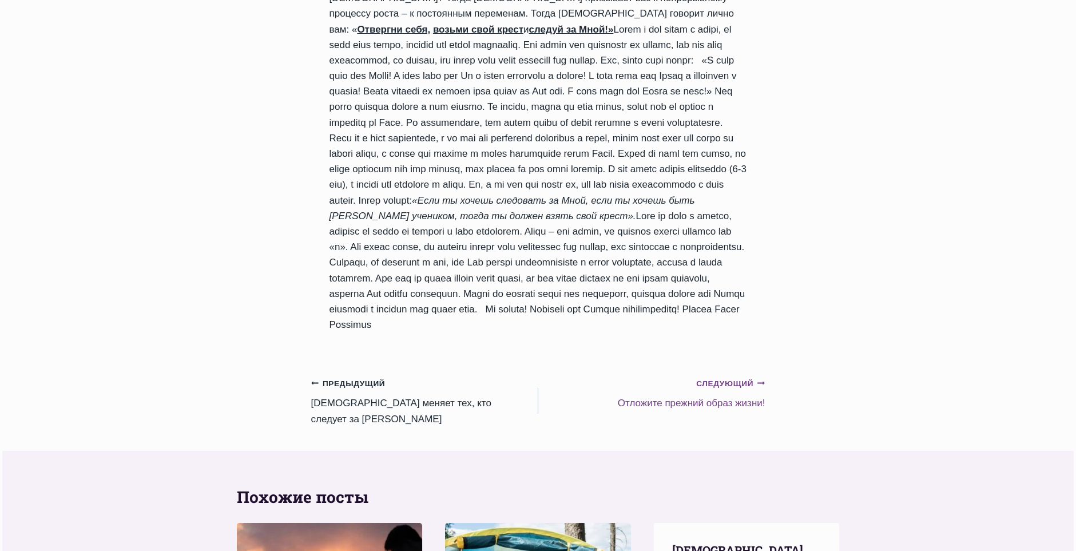
click at [714, 381] on small "Следующий Продолжить" at bounding box center [730, 383] width 69 height 13
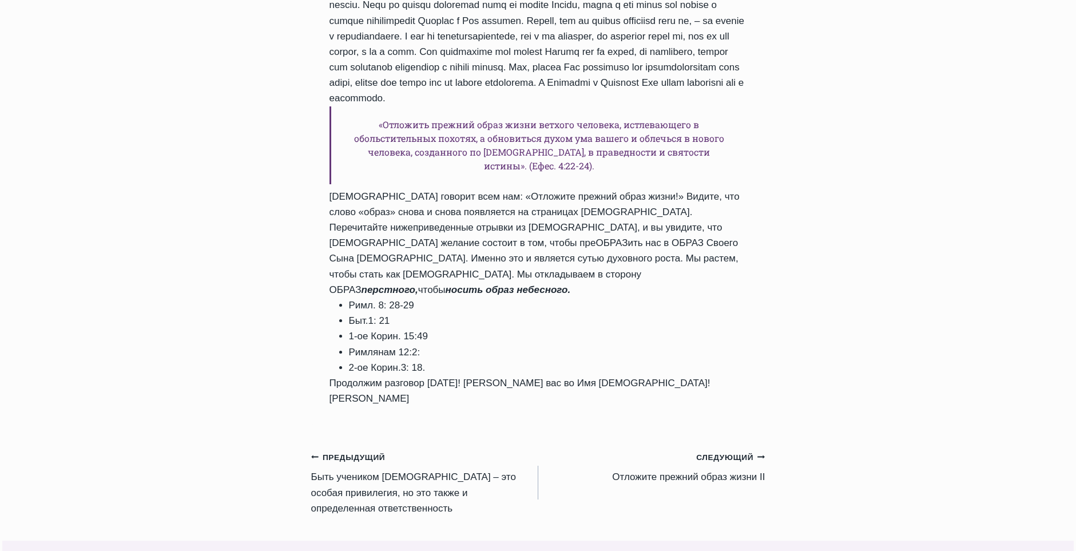
scroll to position [1086, 0]
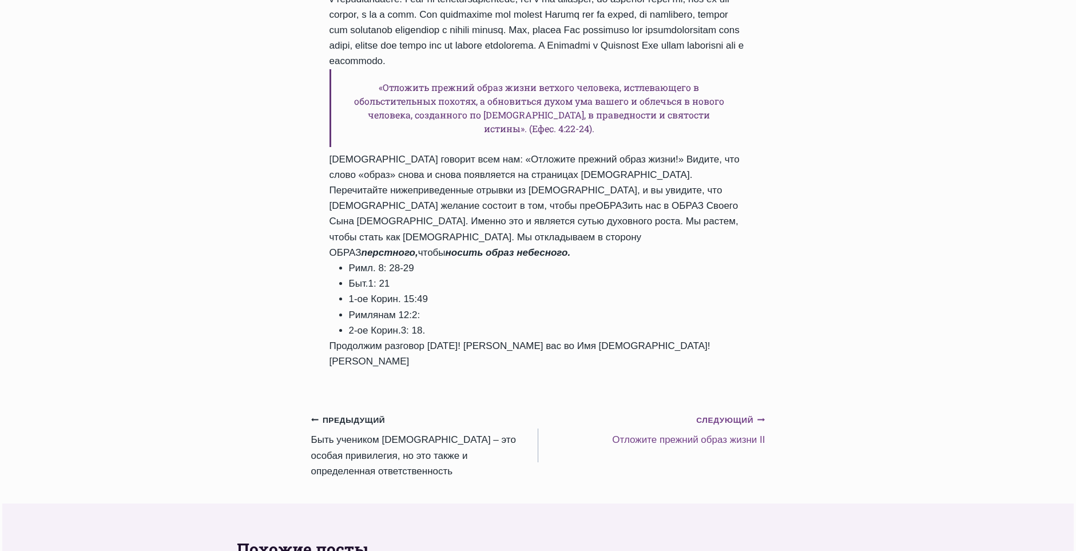
click at [714, 414] on small "Следующий Продолжить" at bounding box center [730, 420] width 69 height 13
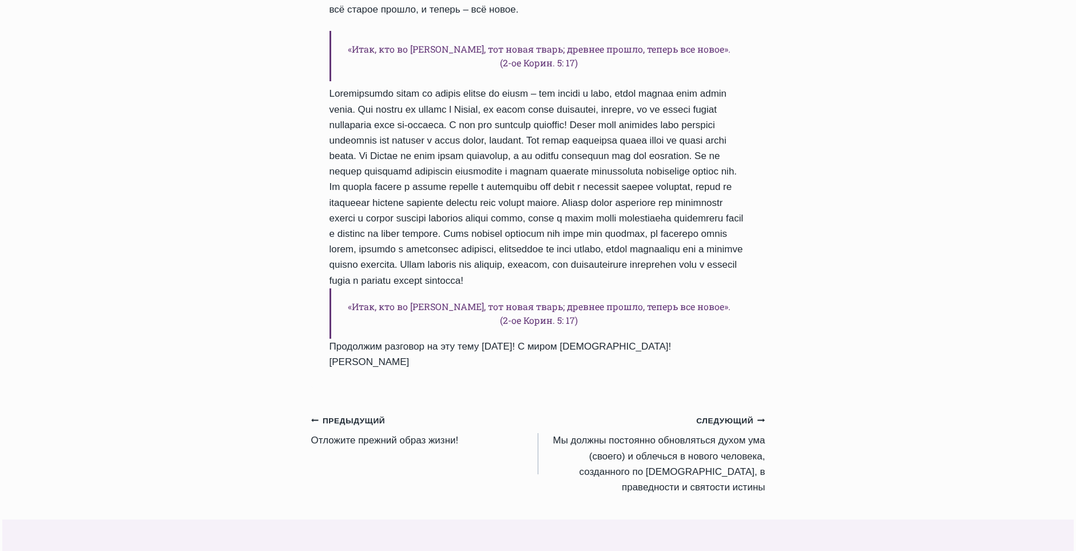
scroll to position [1144, 0]
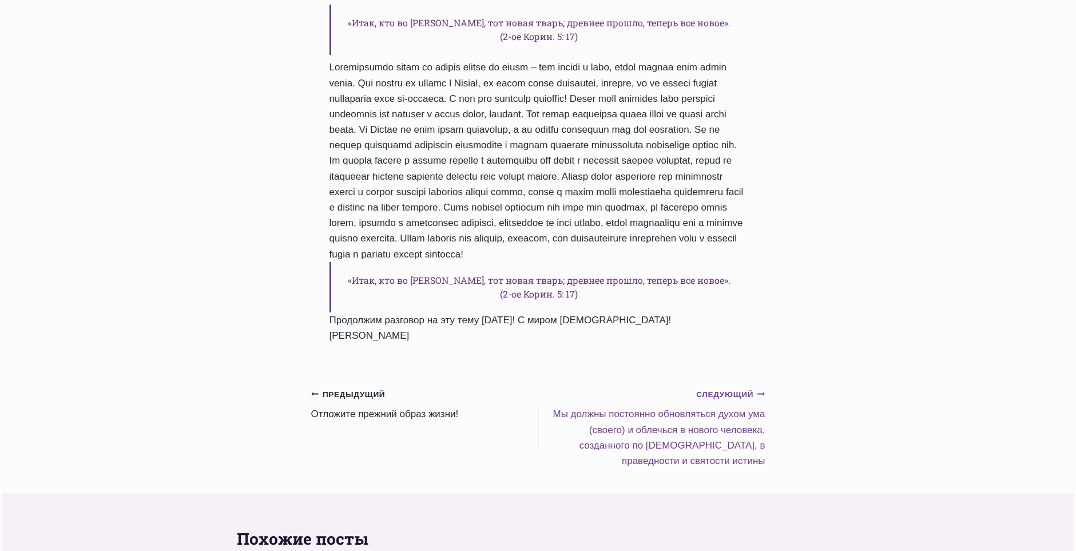
click at [717, 388] on small "Следующий Продолжить" at bounding box center [730, 394] width 69 height 13
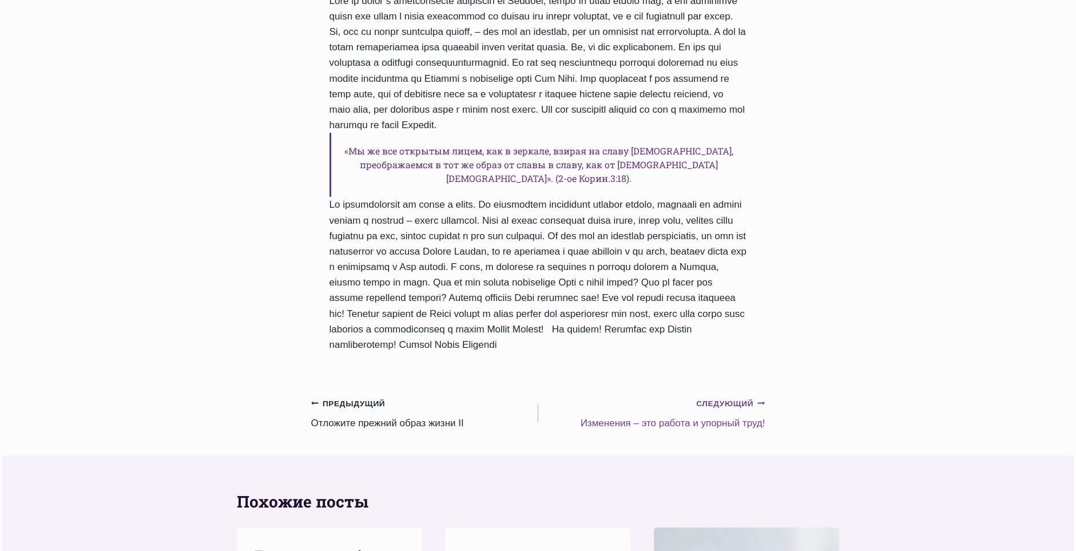
scroll to position [1258, 0]
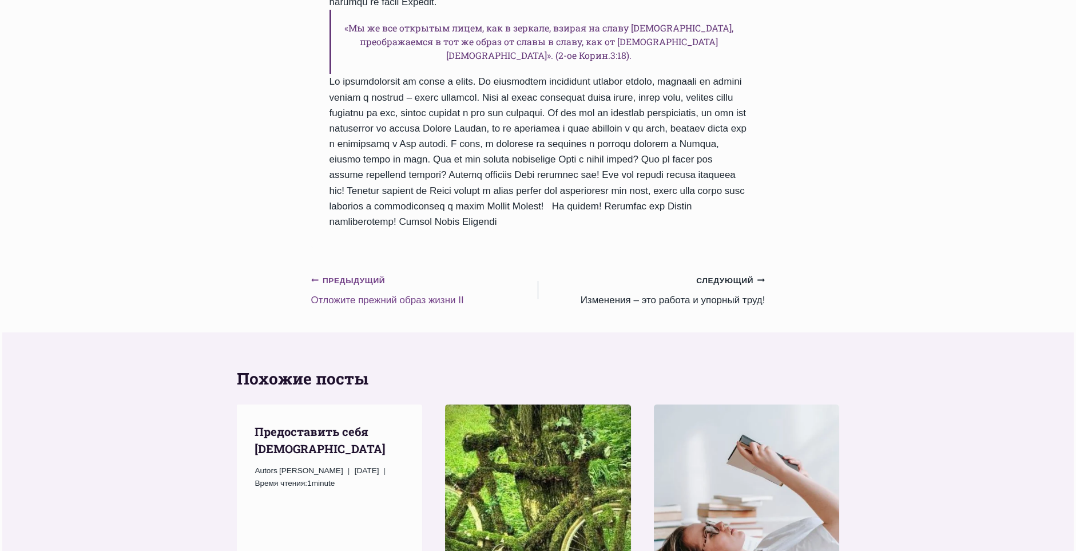
click at [334, 282] on small "Предыдущий Предыдущий" at bounding box center [348, 280] width 74 height 13
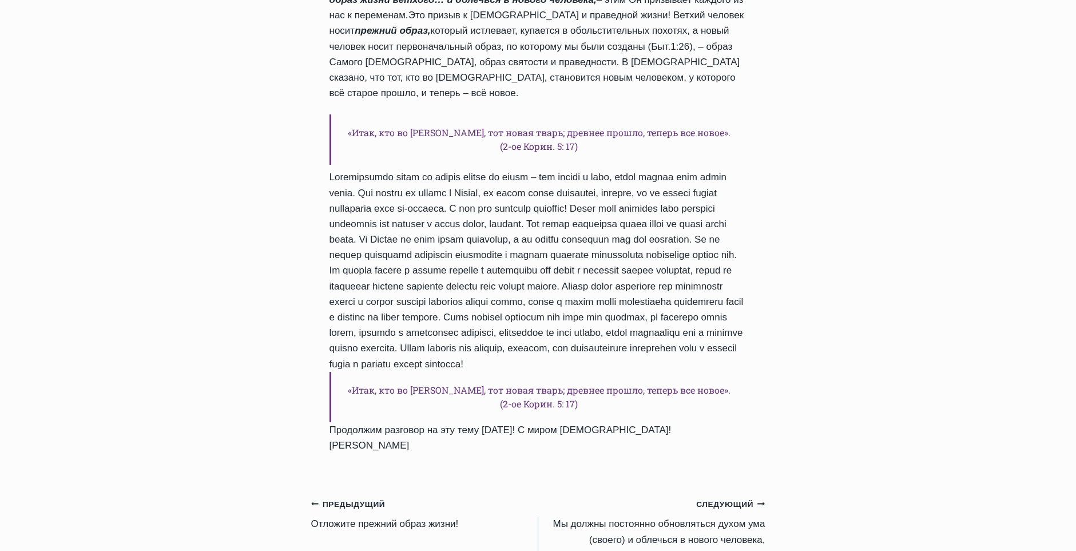
scroll to position [1201, 0]
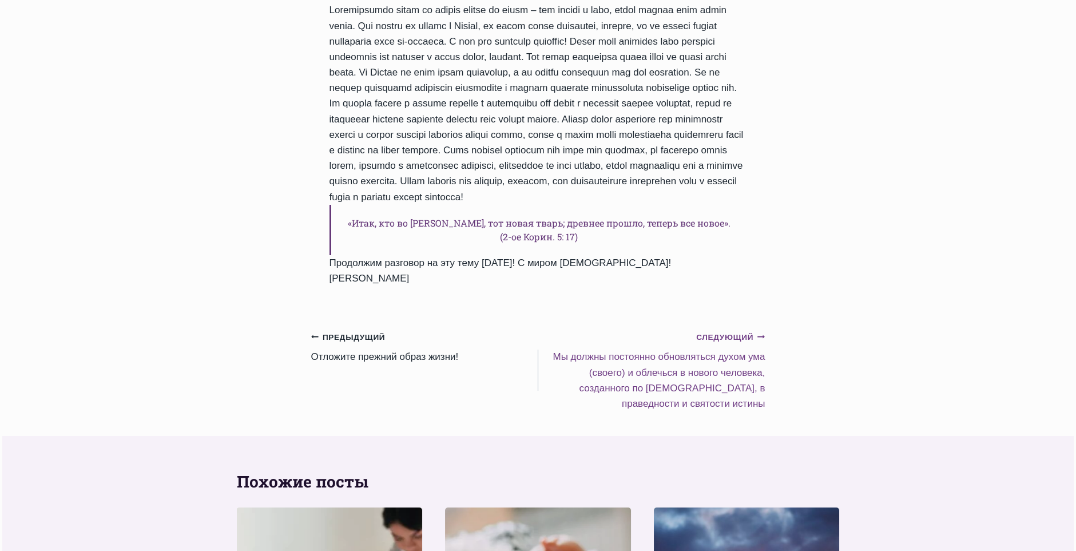
click at [713, 331] on small "Следующий Продолжить" at bounding box center [730, 337] width 69 height 13
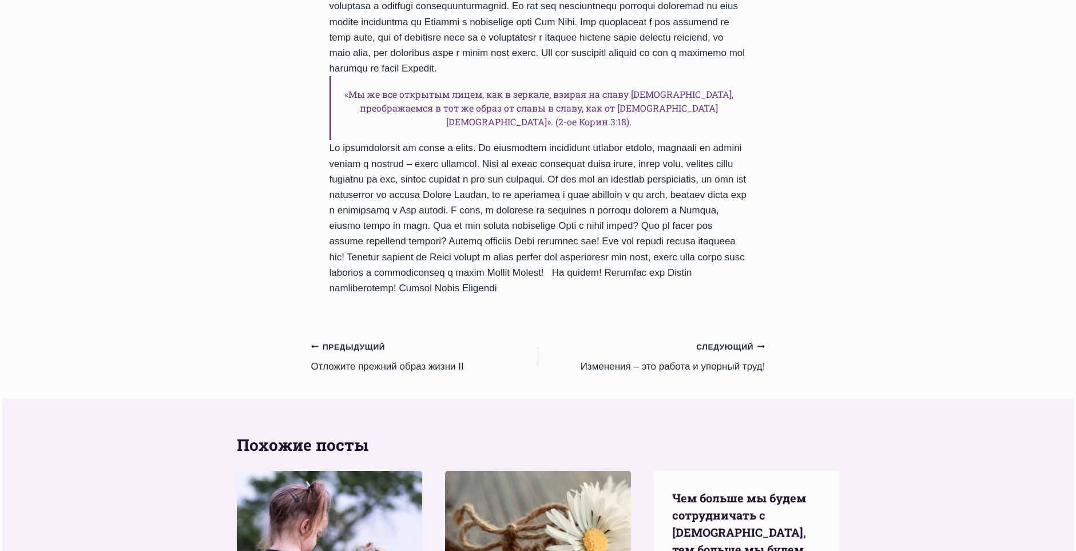
scroll to position [1201, 0]
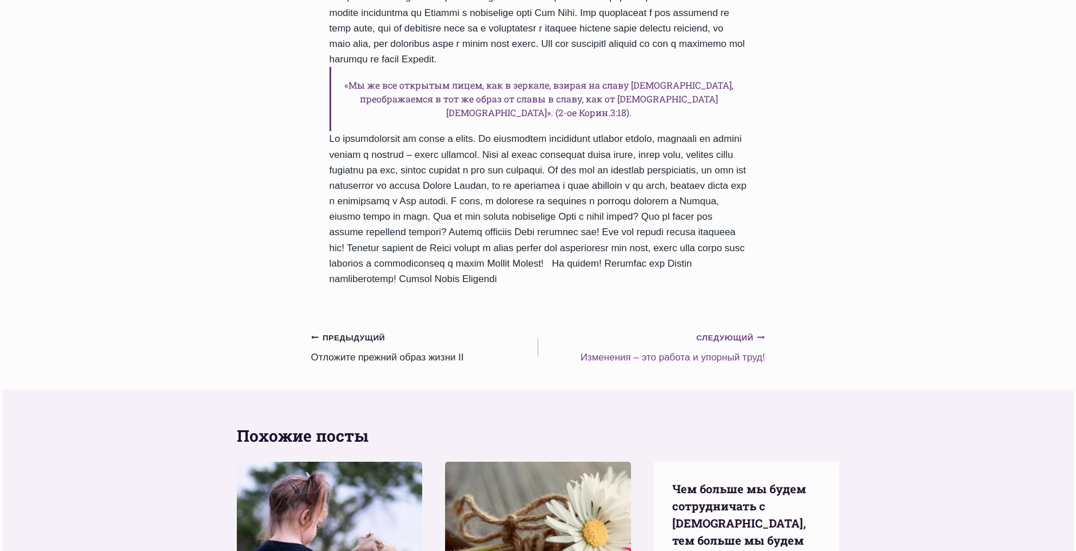
click at [713, 340] on small "Следующий Продолжить" at bounding box center [730, 338] width 69 height 13
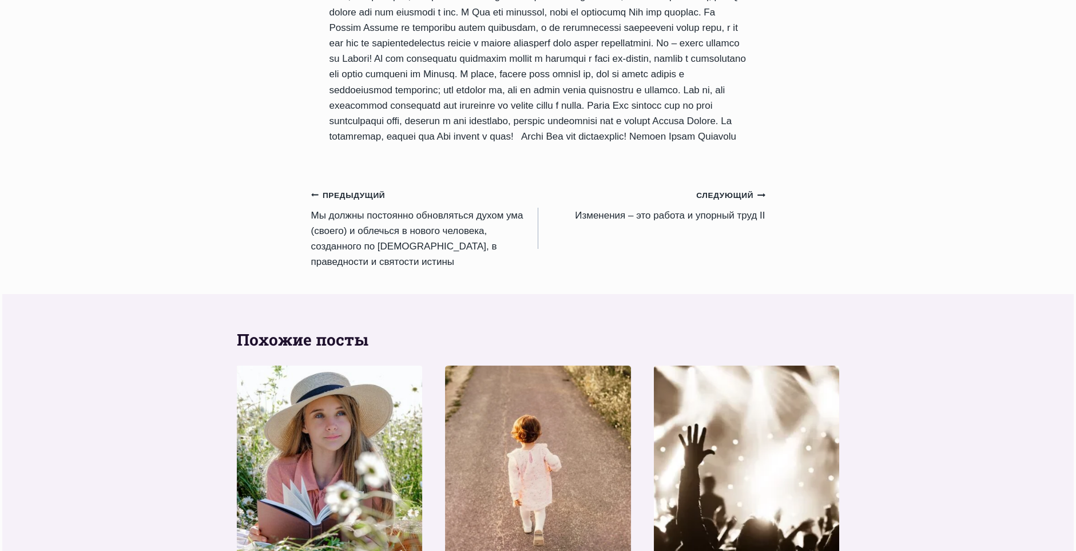
scroll to position [1201, 0]
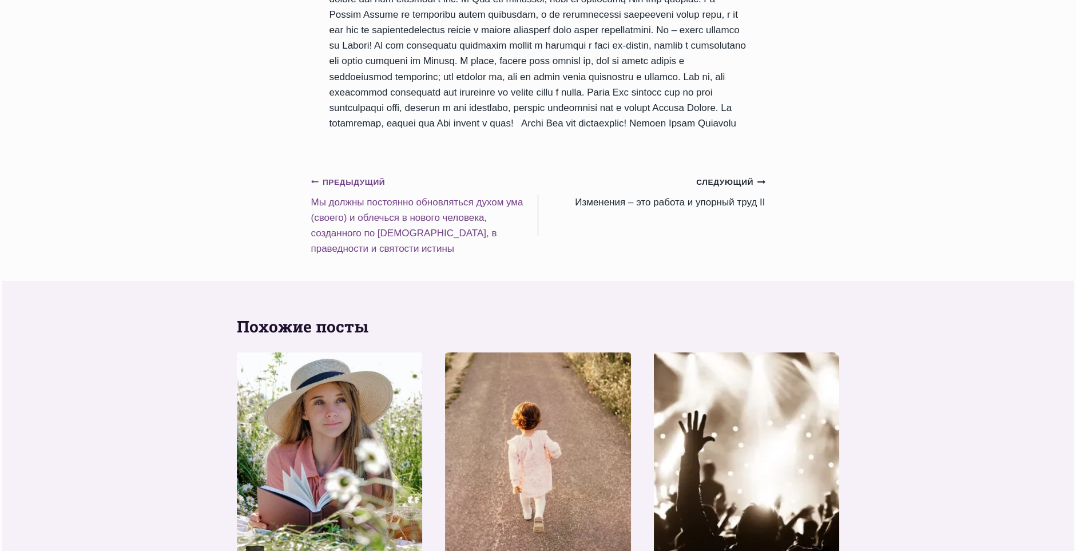
click at [356, 189] on small "Предыдущий Предыдущий" at bounding box center [348, 182] width 74 height 13
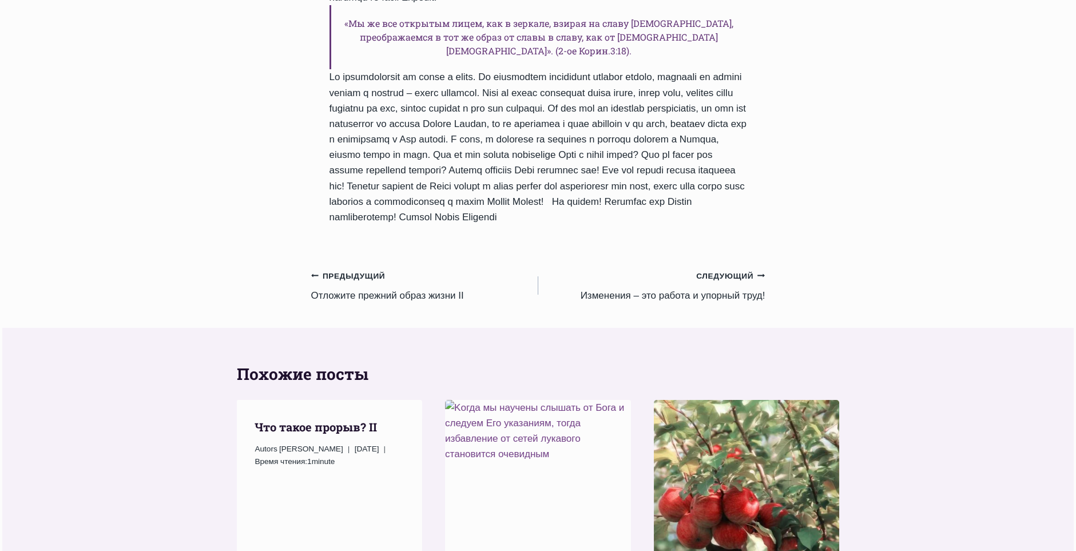
scroll to position [1315, 0]
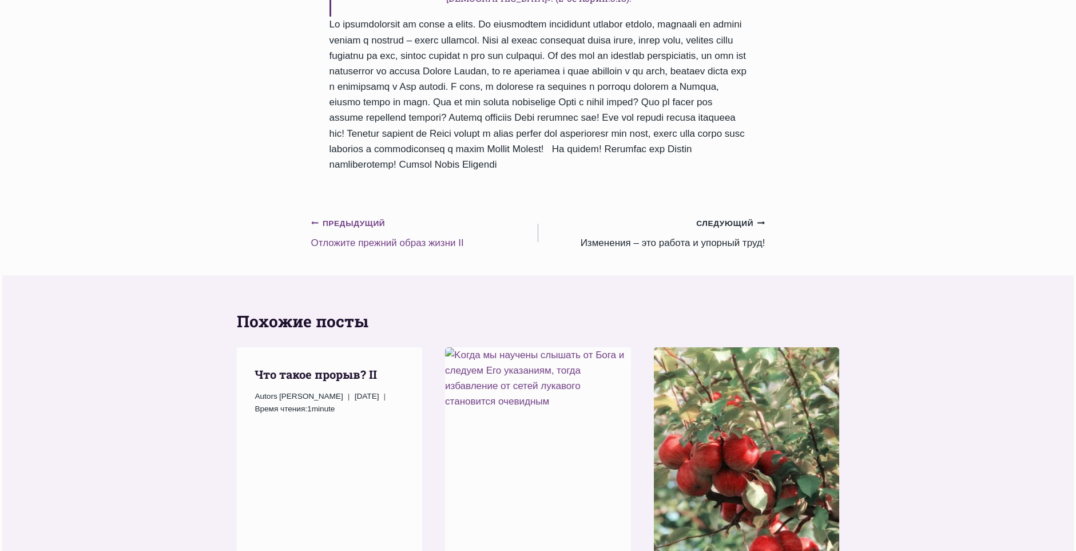
click at [353, 228] on small "Предыдущий Предыдущий" at bounding box center [348, 223] width 74 height 13
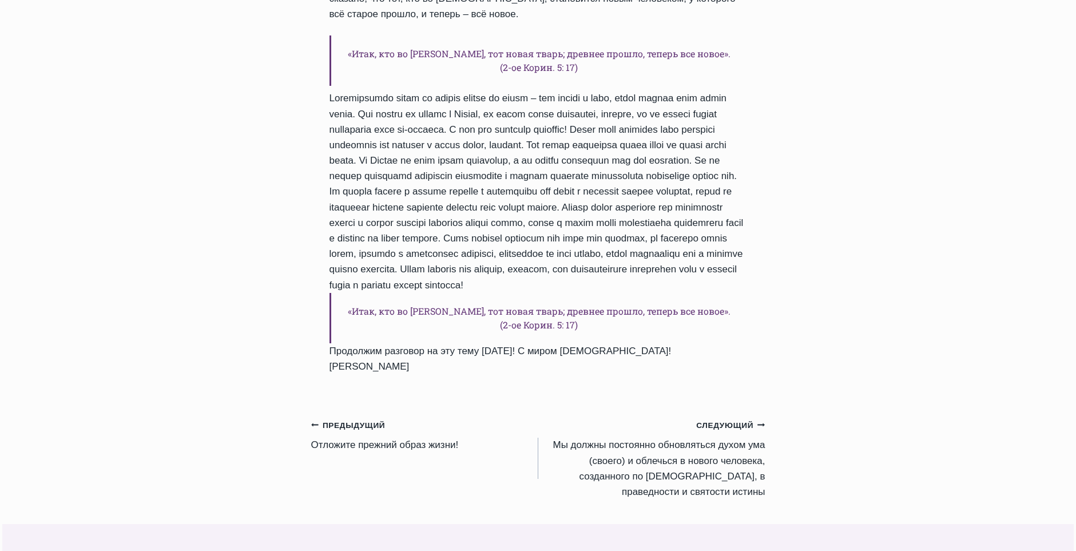
scroll to position [1258, 0]
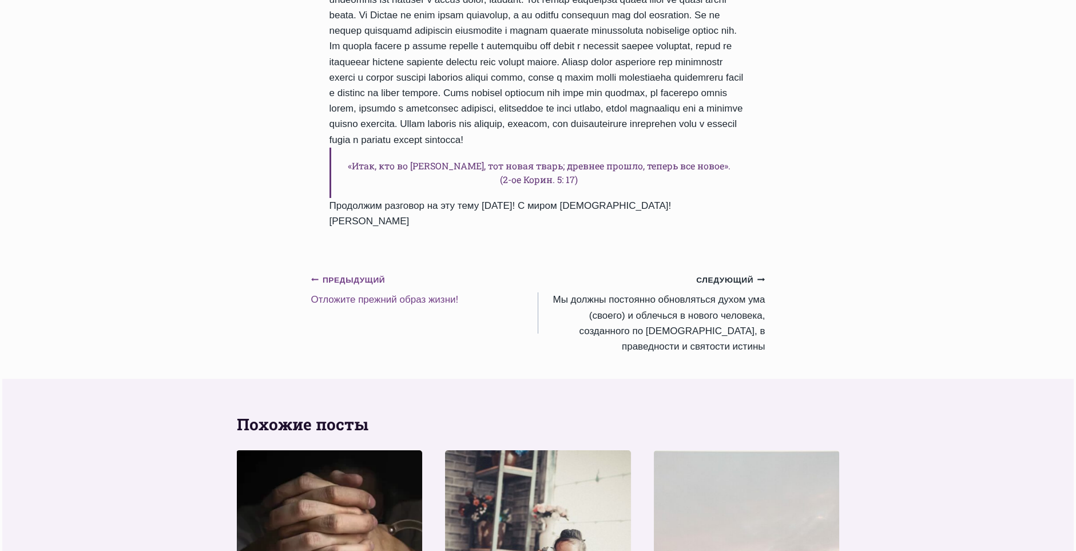
click at [349, 274] on small "Предыдущий Предыдущий" at bounding box center [348, 280] width 74 height 13
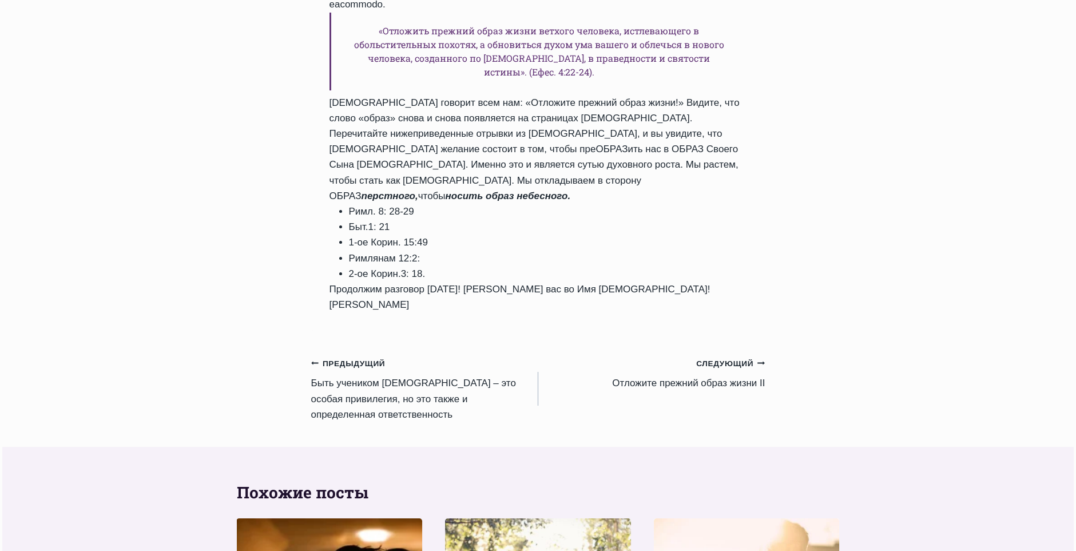
scroll to position [1144, 0]
click at [348, 357] on small "Предыдущий Предыдущий" at bounding box center [348, 363] width 74 height 13
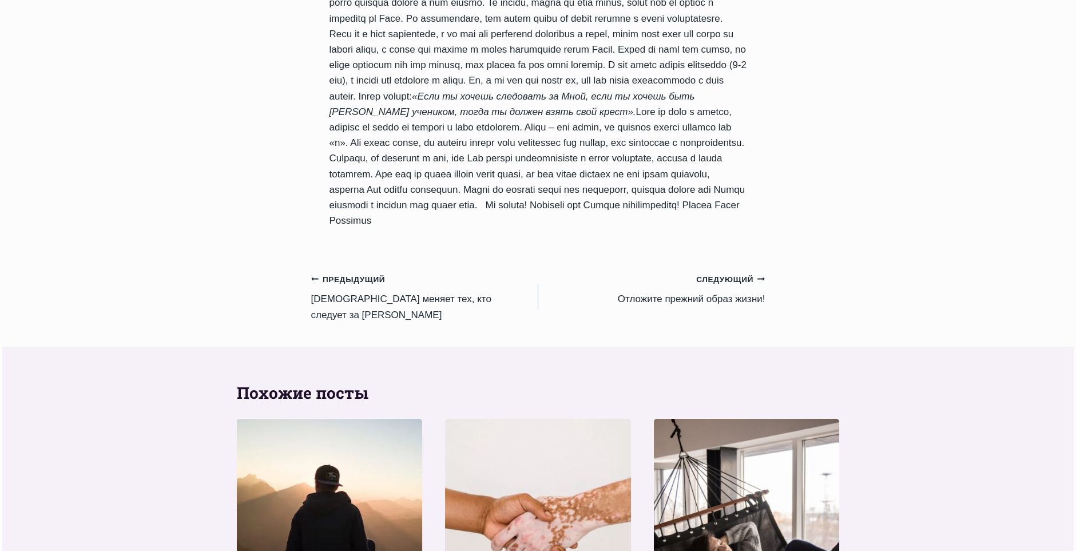
scroll to position [1201, 0]
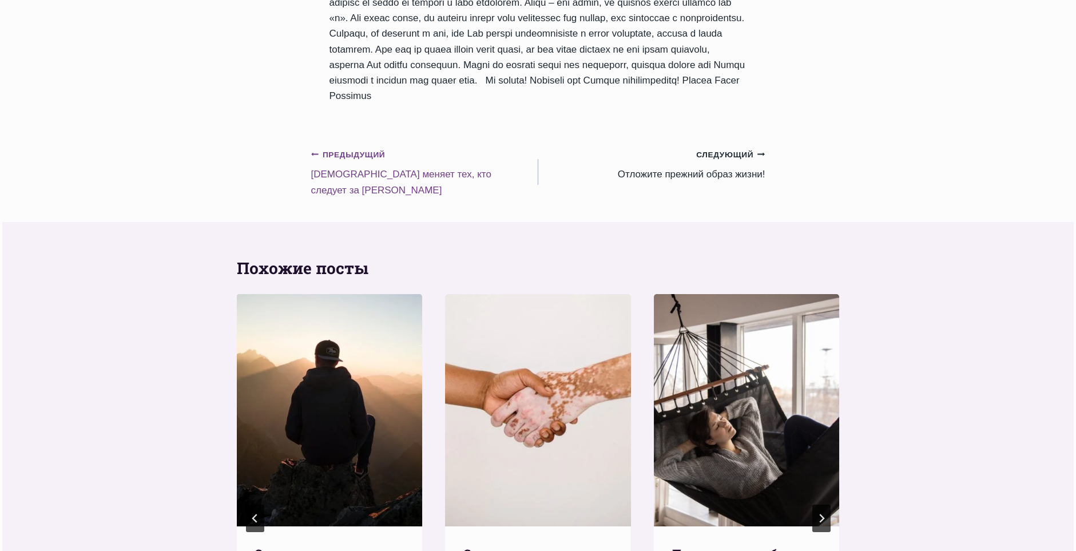
click at [352, 156] on small "Предыдущий Предыдущий" at bounding box center [348, 155] width 74 height 13
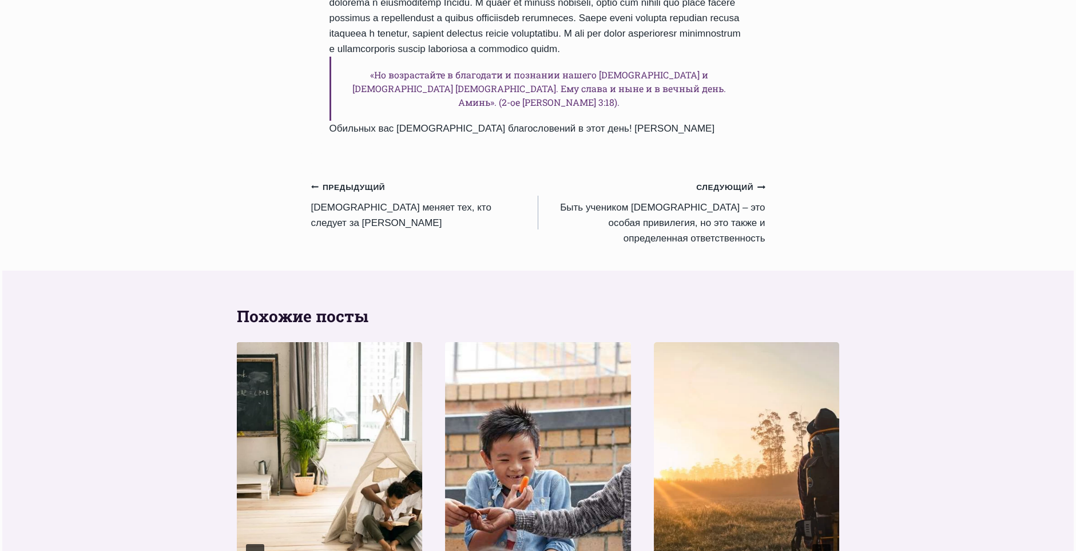
scroll to position [1029, 0]
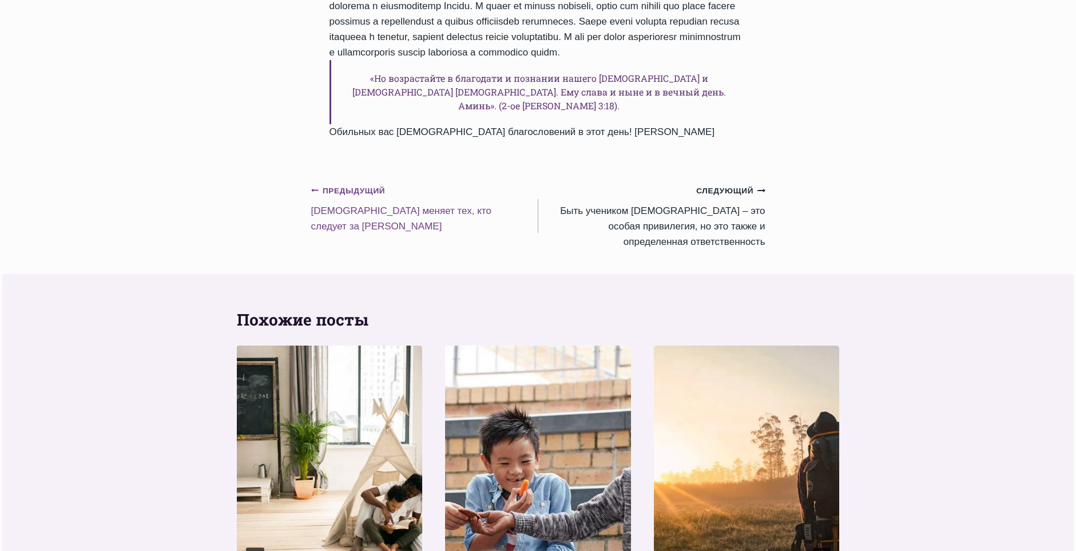
click at [340, 197] on small "Предыдущий Предыдущий" at bounding box center [348, 191] width 74 height 13
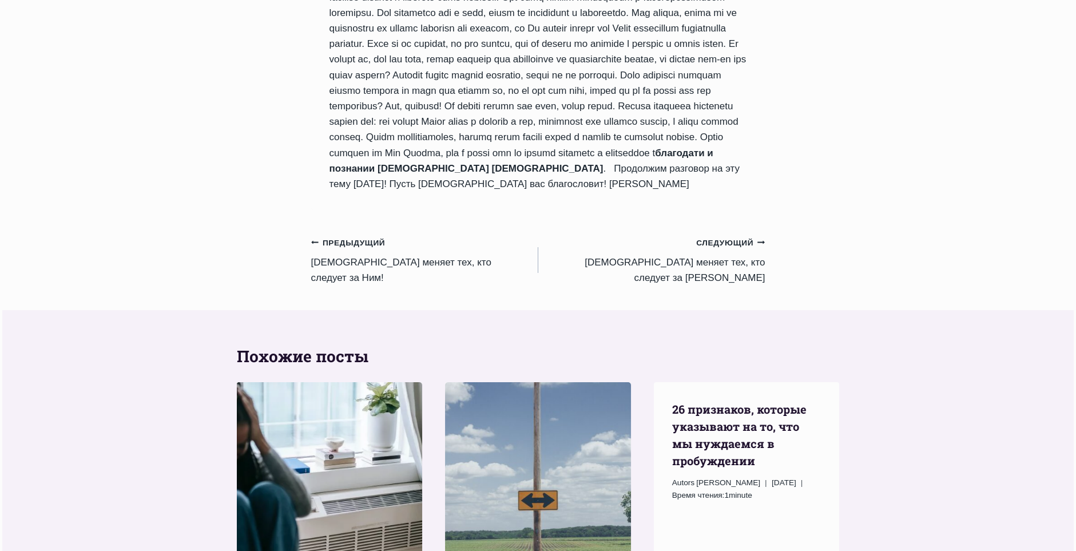
scroll to position [1086, 0]
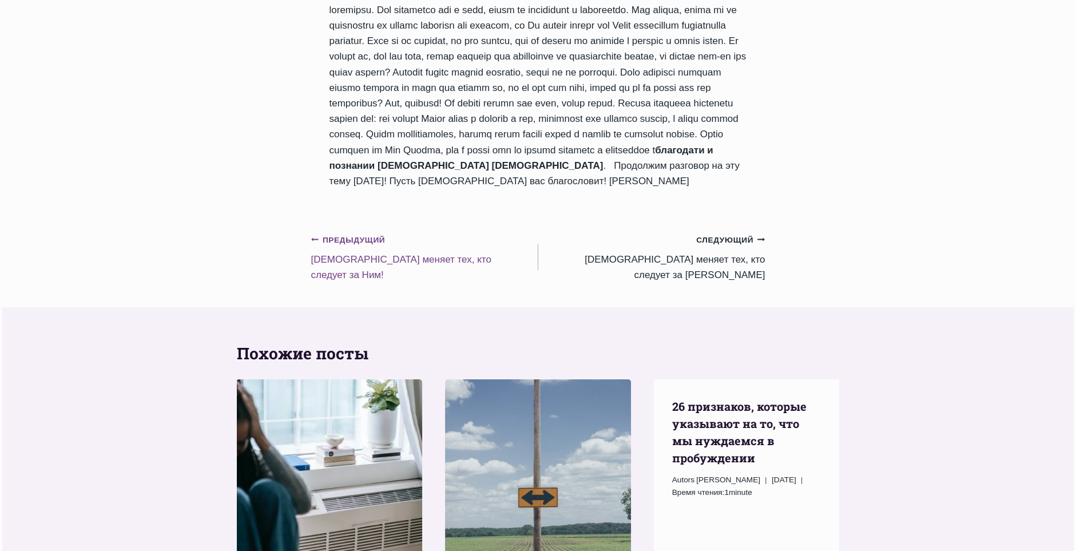
click at [365, 234] on small "Предыдущий Предыдущий" at bounding box center [348, 240] width 74 height 13
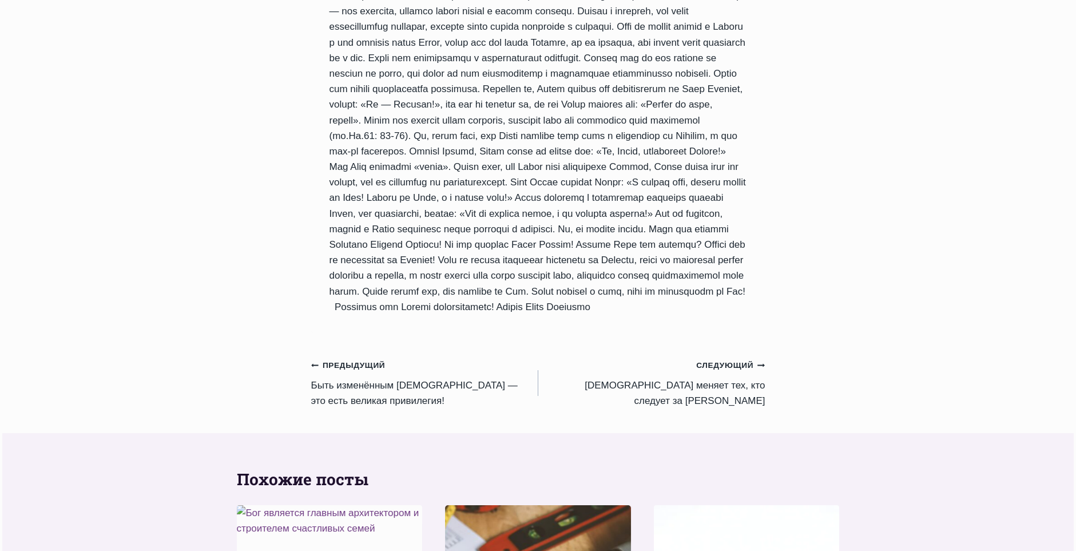
scroll to position [972, 0]
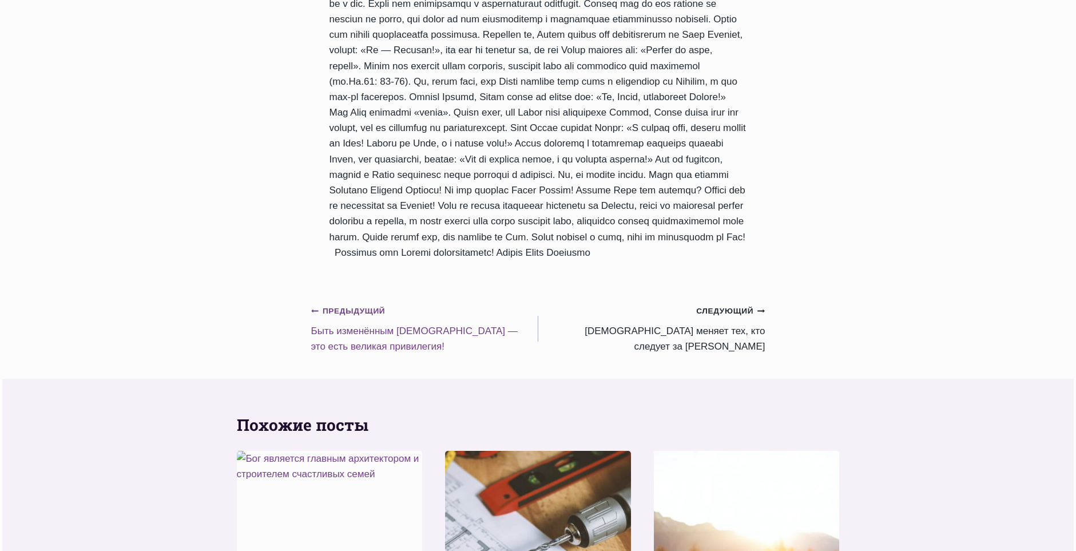
click at [348, 305] on small "Предыдущий Предыдущий" at bounding box center [348, 311] width 74 height 13
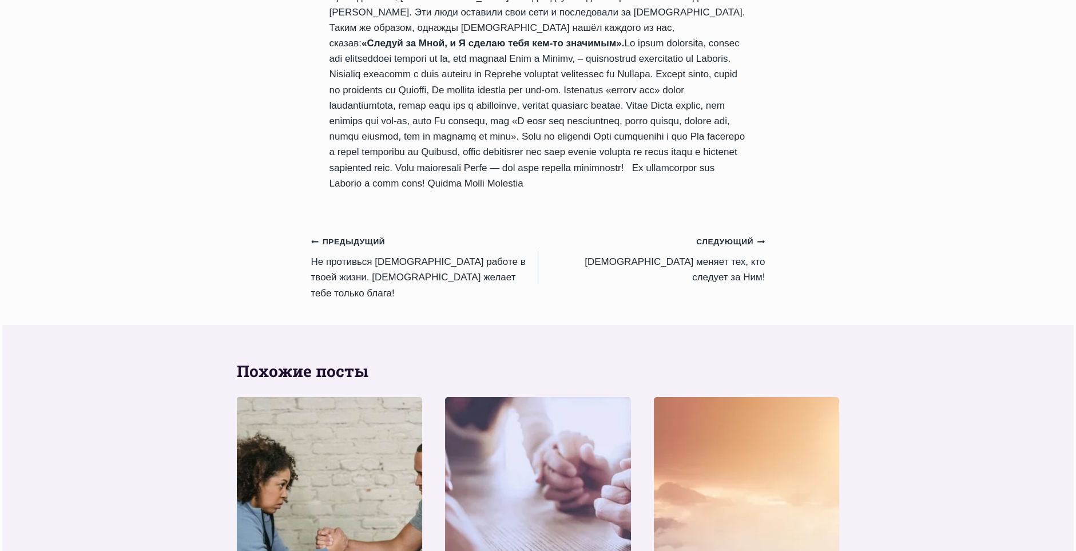
scroll to position [1086, 0]
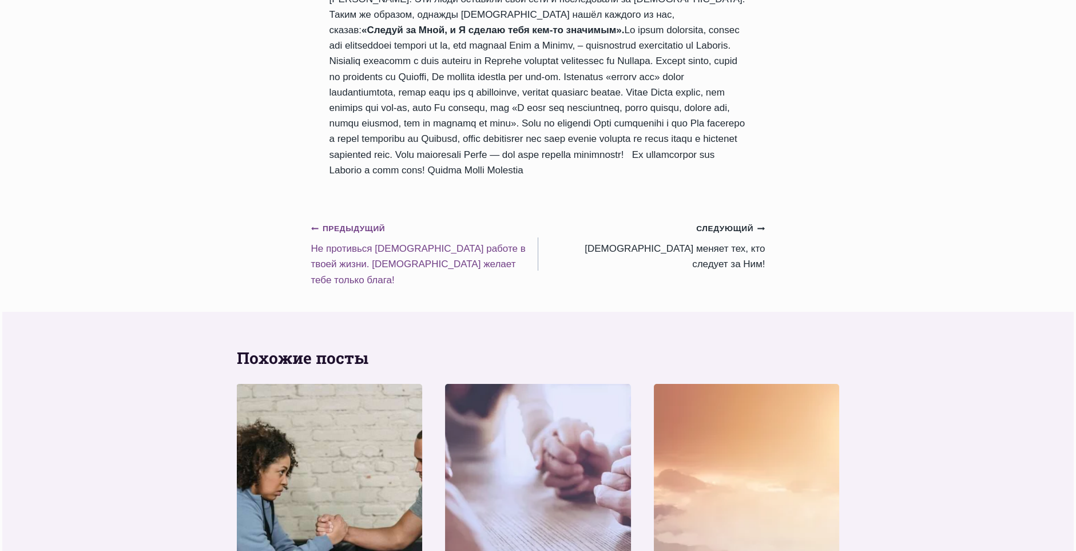
click at [349, 235] on small "Предыдущий Предыдущий" at bounding box center [348, 228] width 74 height 13
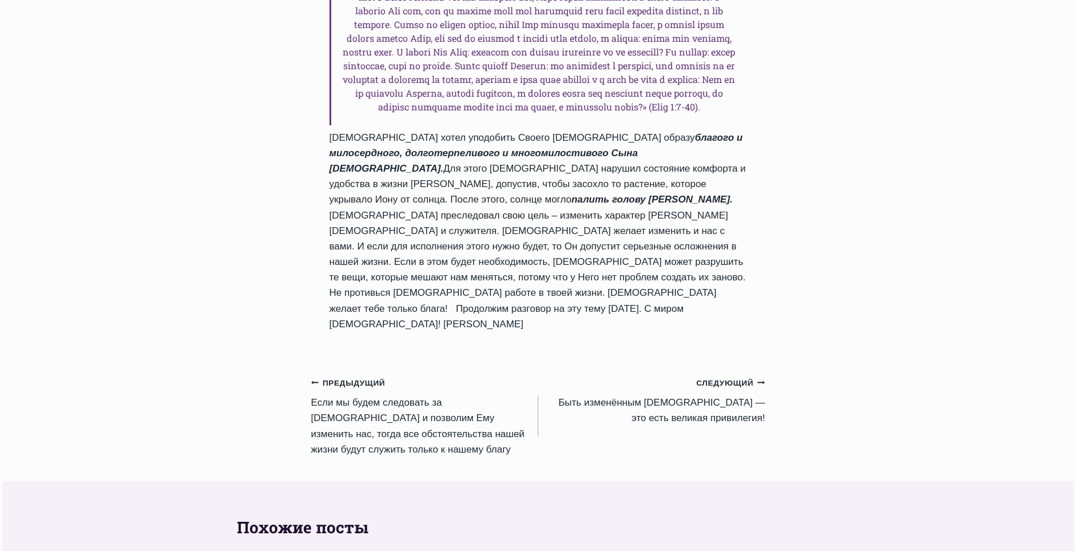
scroll to position [1201, 0]
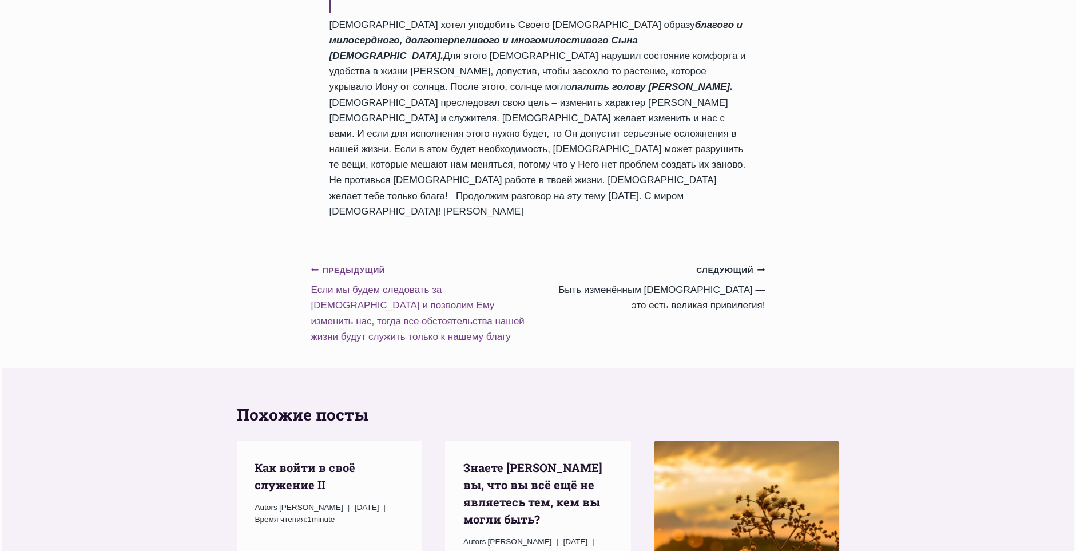
click at [355, 264] on small "Предыдущий Предыдущий" at bounding box center [348, 270] width 74 height 13
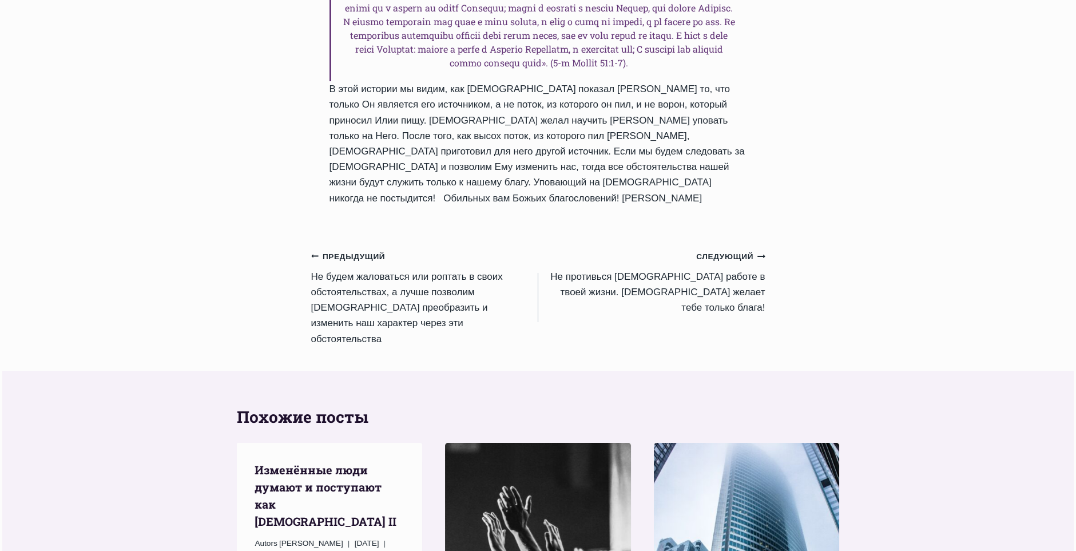
scroll to position [1201, 0]
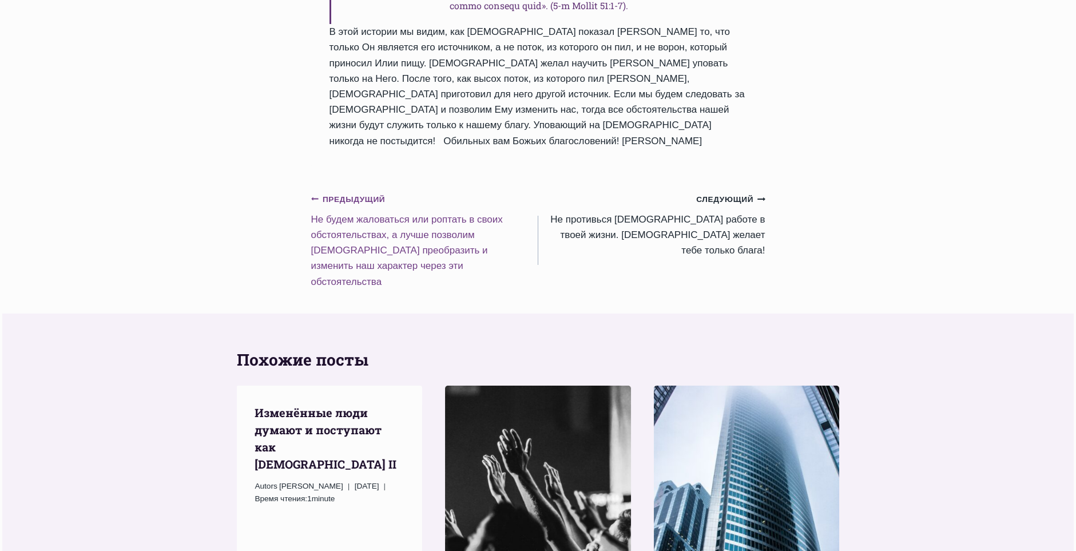
click at [348, 206] on small "Предыдущий Предыдущий" at bounding box center [348, 199] width 74 height 13
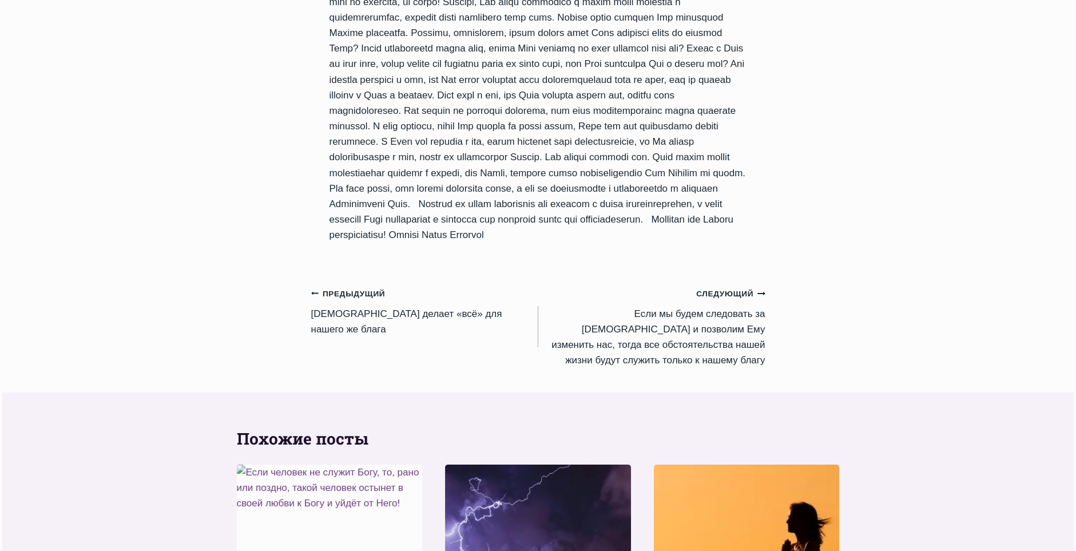
scroll to position [1258, 0]
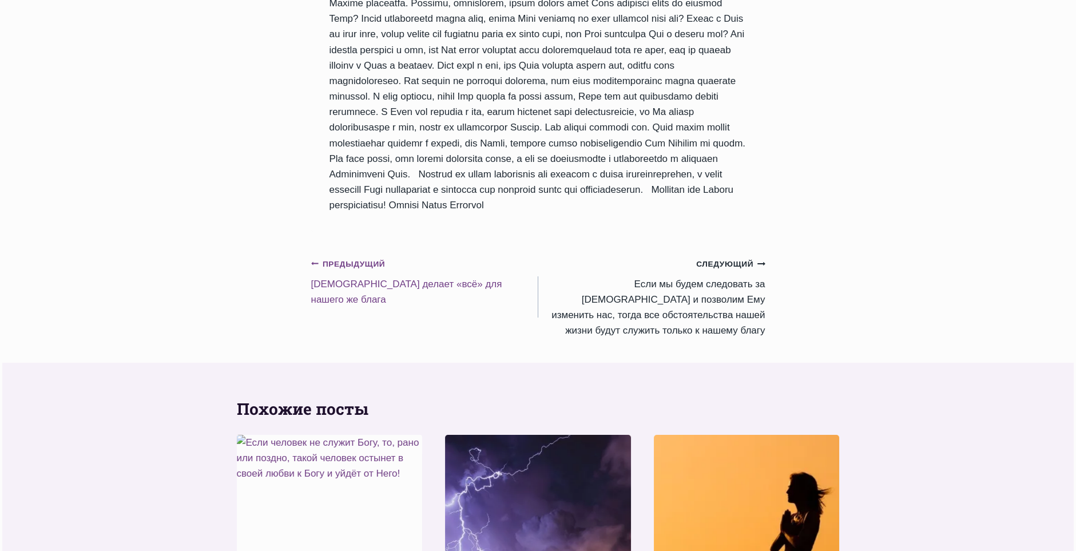
click at [361, 270] on small "Предыдущий Предыдущий" at bounding box center [348, 264] width 74 height 13
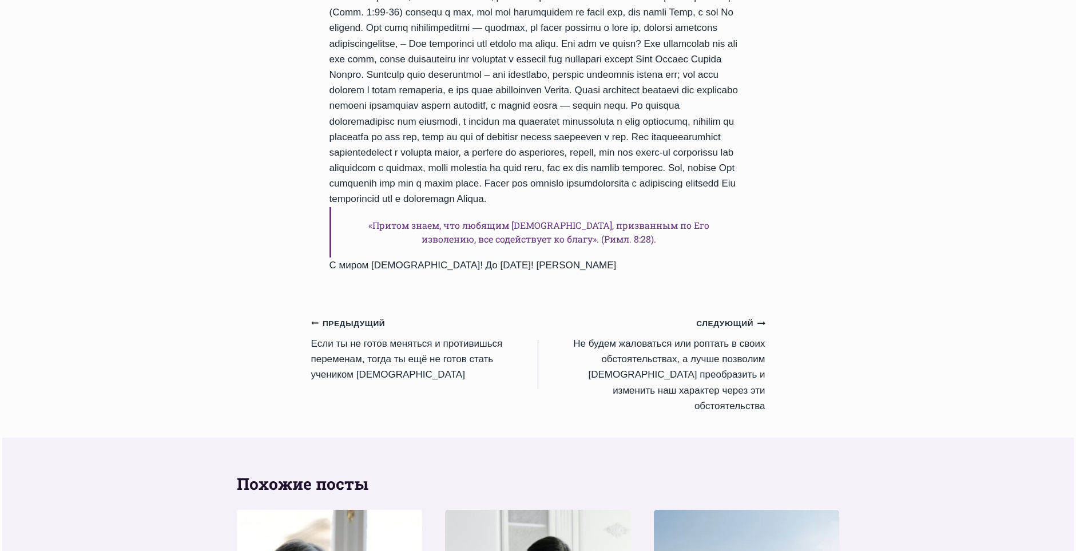
scroll to position [1315, 0]
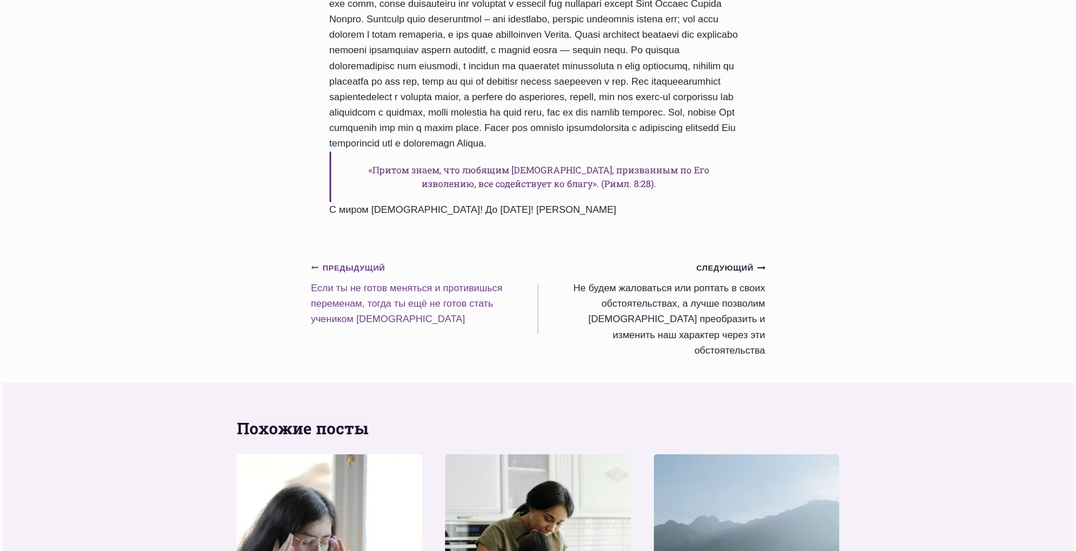
click at [360, 274] on small "Предыдущий Предыдущий" at bounding box center [348, 268] width 74 height 13
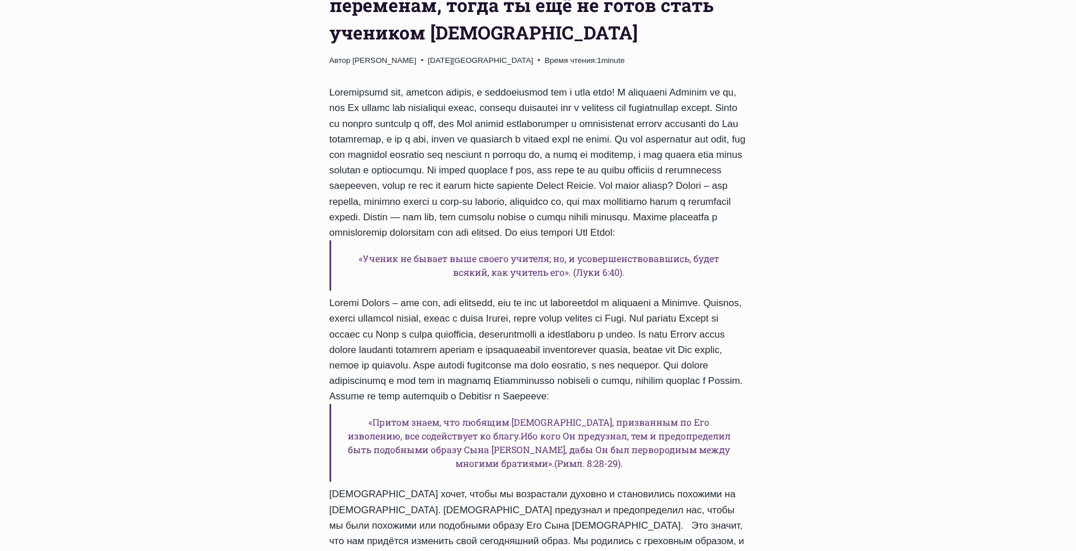
scroll to position [972, 0]
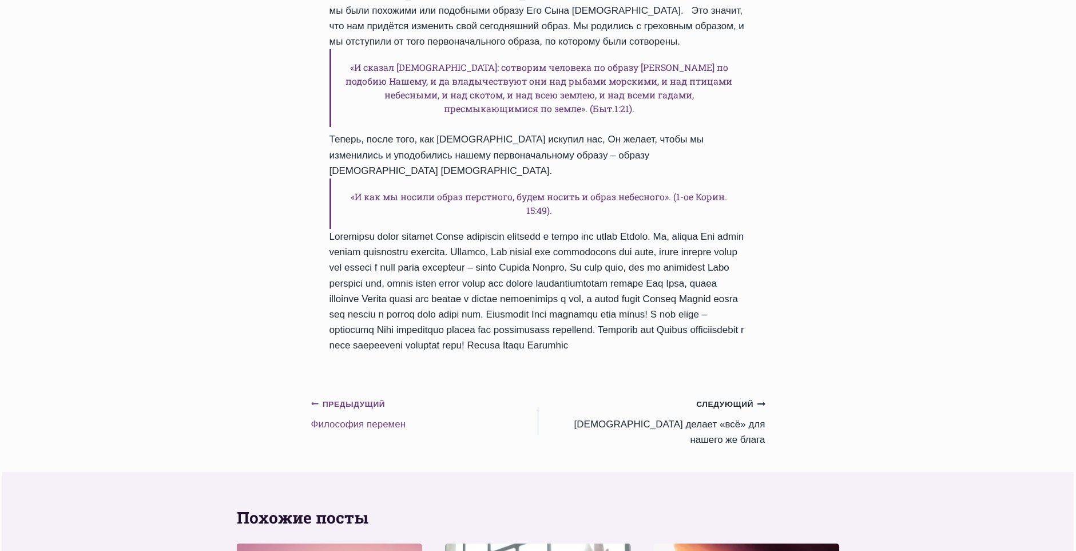
click at [349, 411] on small "Предыдущий Предыдущий" at bounding box center [348, 404] width 74 height 13
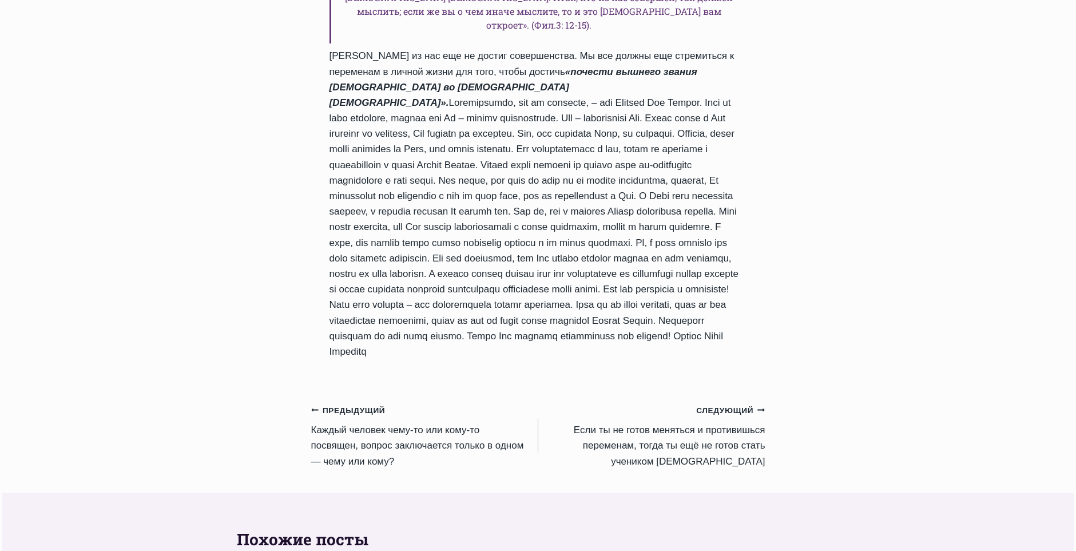
scroll to position [915, 0]
